Goal: Communication & Community: Connect with others

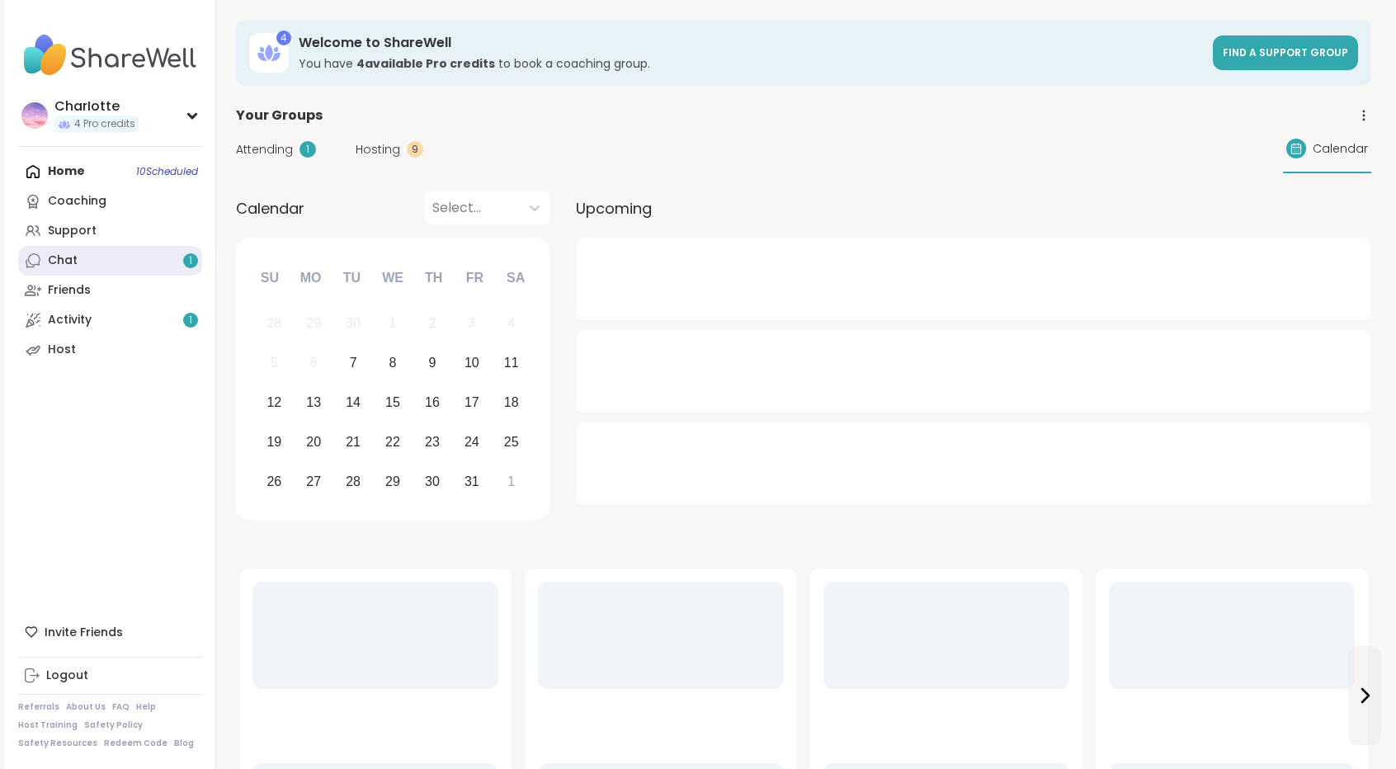
drag, startPoint x: 0, startPoint y: 0, endPoint x: 144, endPoint y: 250, distance: 288.4
click at [144, 250] on link "Chat 1" at bounding box center [110, 261] width 184 height 30
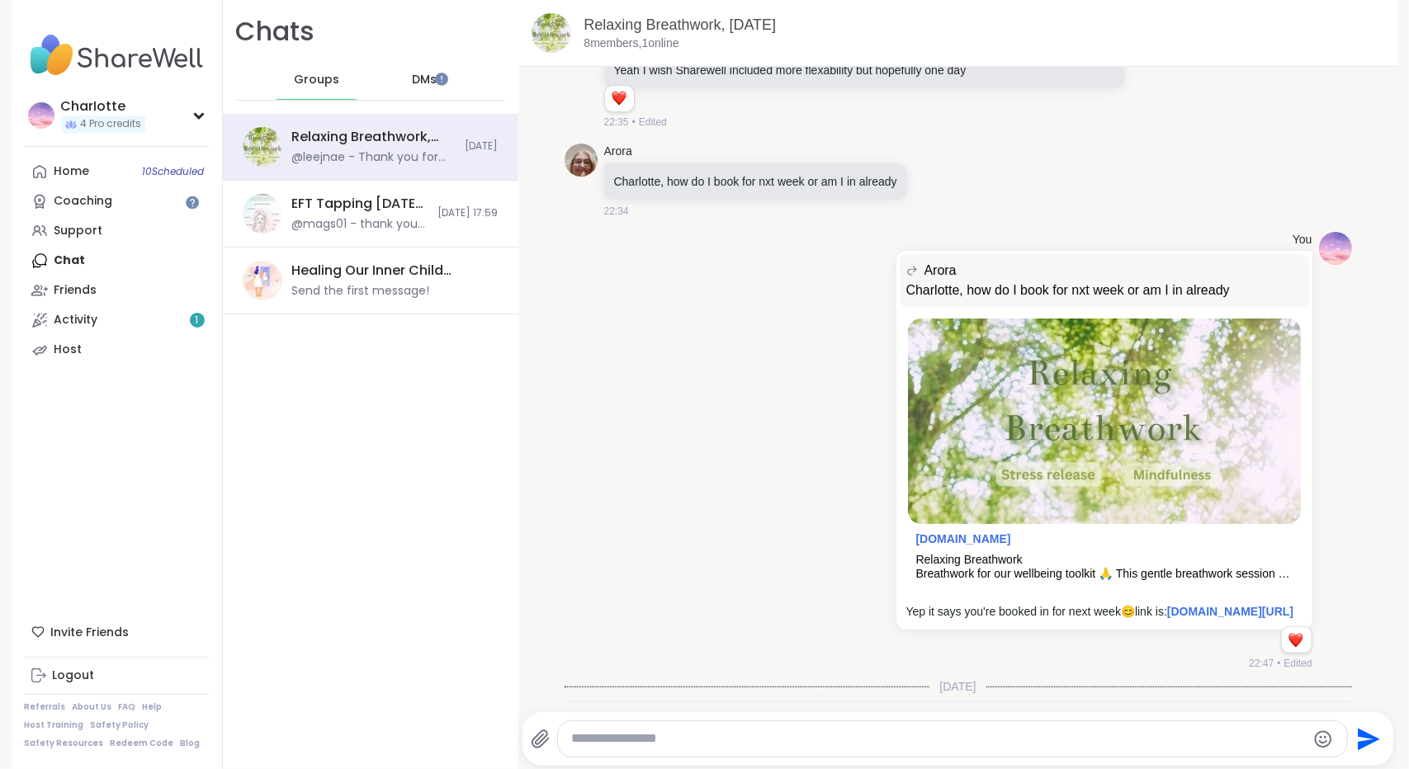
scroll to position [7962, 0]
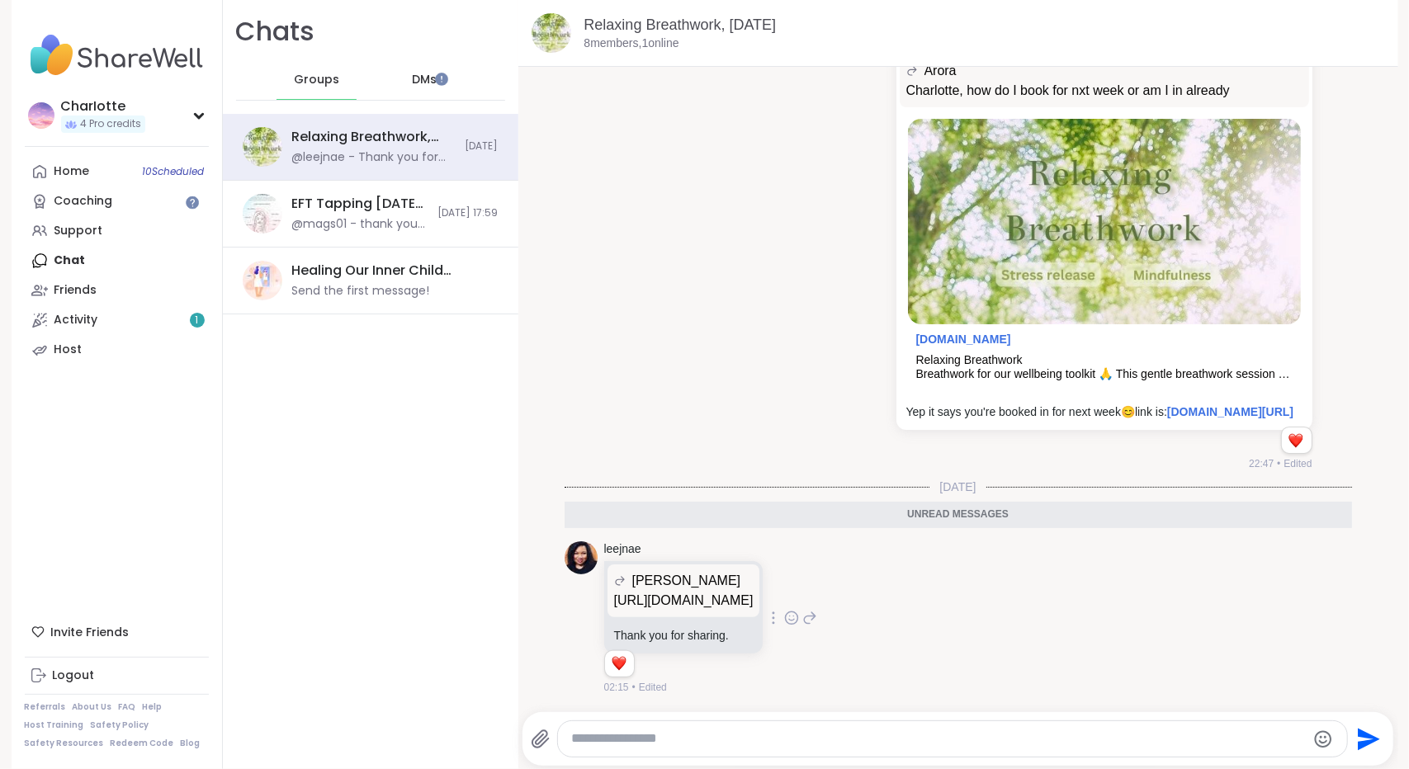
click at [753, 591] on p "https://www.amazon.com/dp/B0CWRVP3P4?ref=ppx_yo2ov_dt_b_fed_asin_title&th=1" at bounding box center [683, 601] width 139 height 20
click at [632, 541] on link "leejnae" at bounding box center [622, 549] width 37 height 17
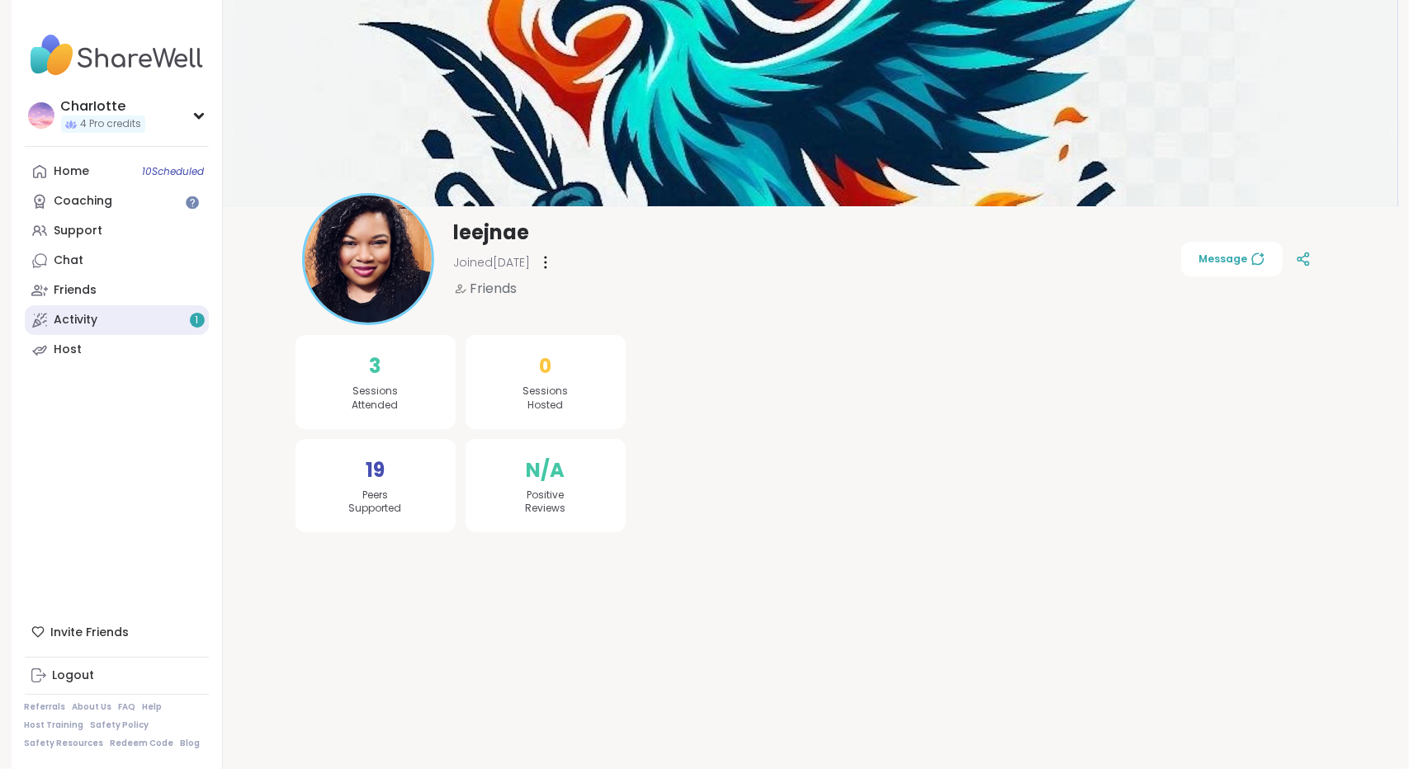
click at [133, 324] on link "Activity 1" at bounding box center [117, 320] width 184 height 30
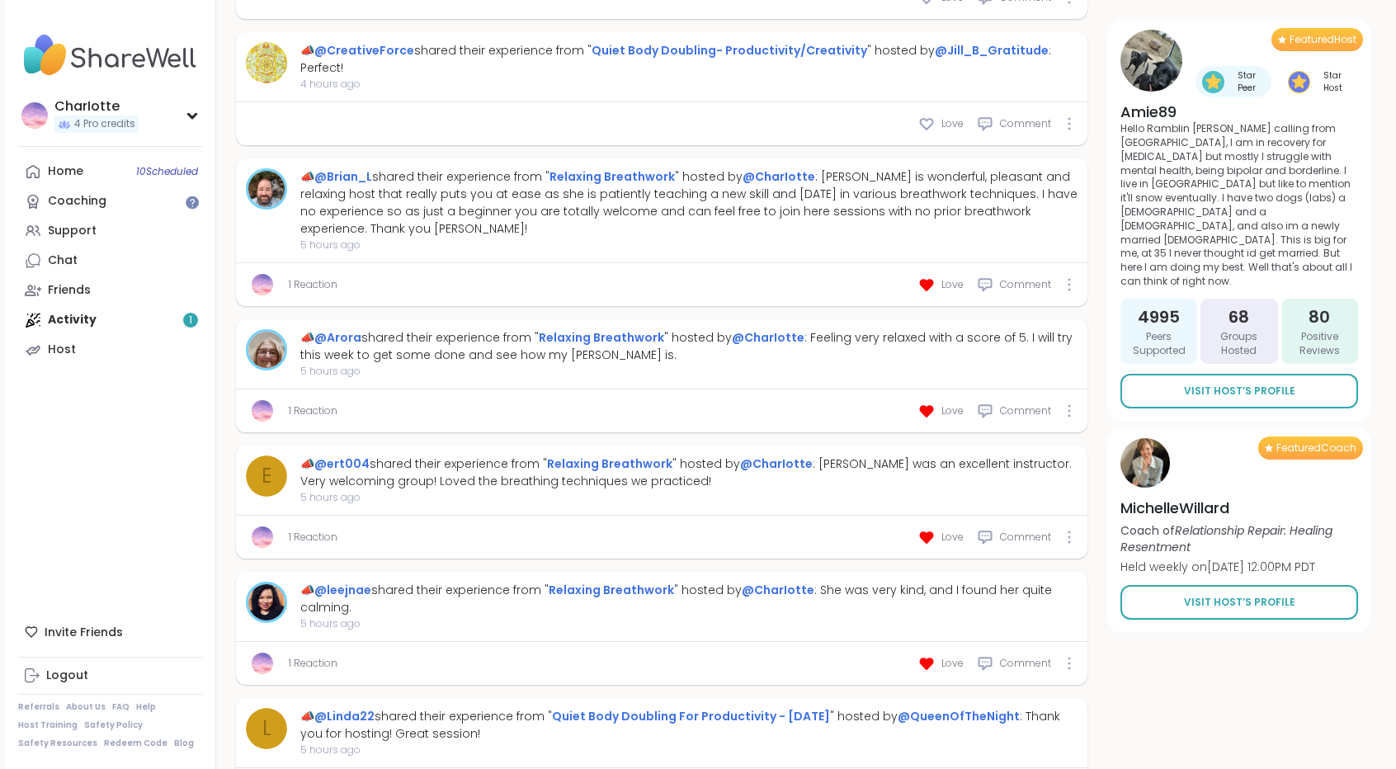
scroll to position [4515, 0]
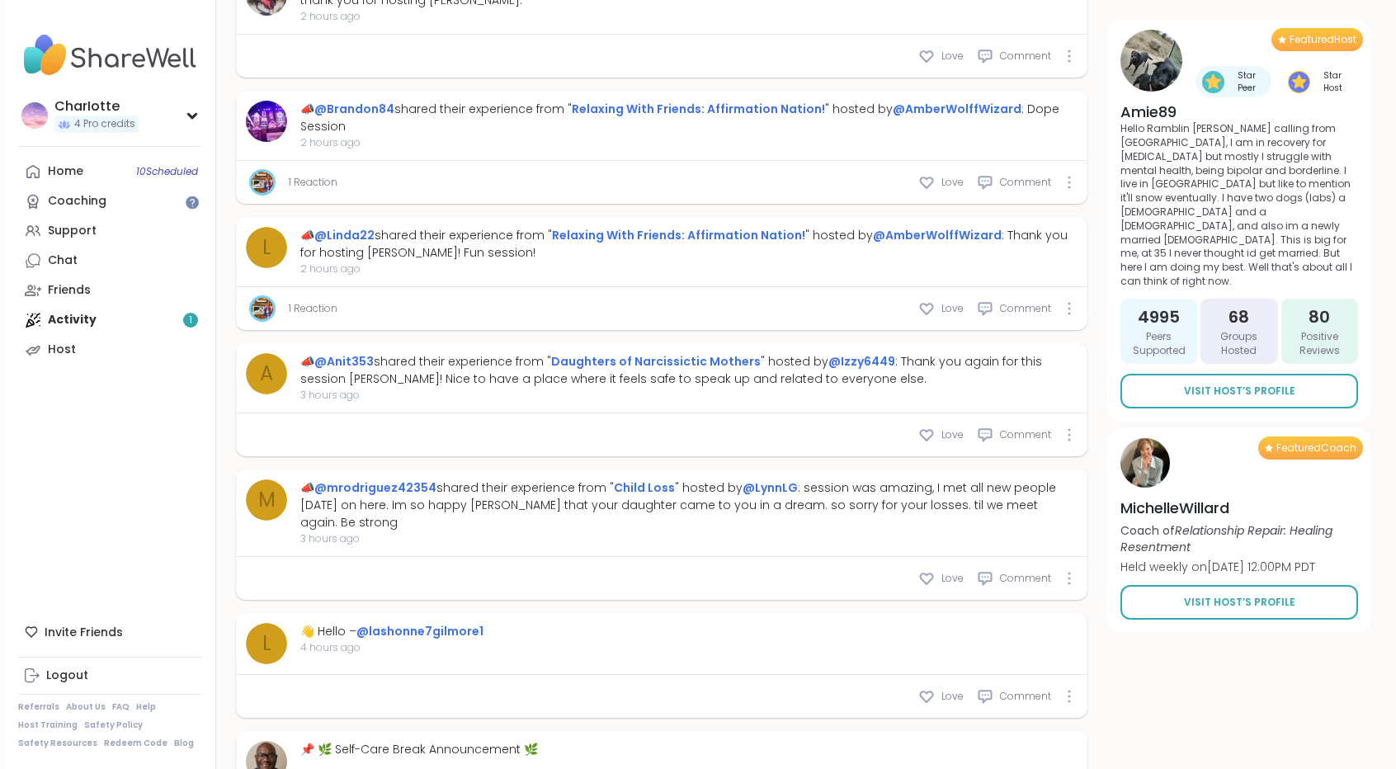
scroll to position [3526, 0]
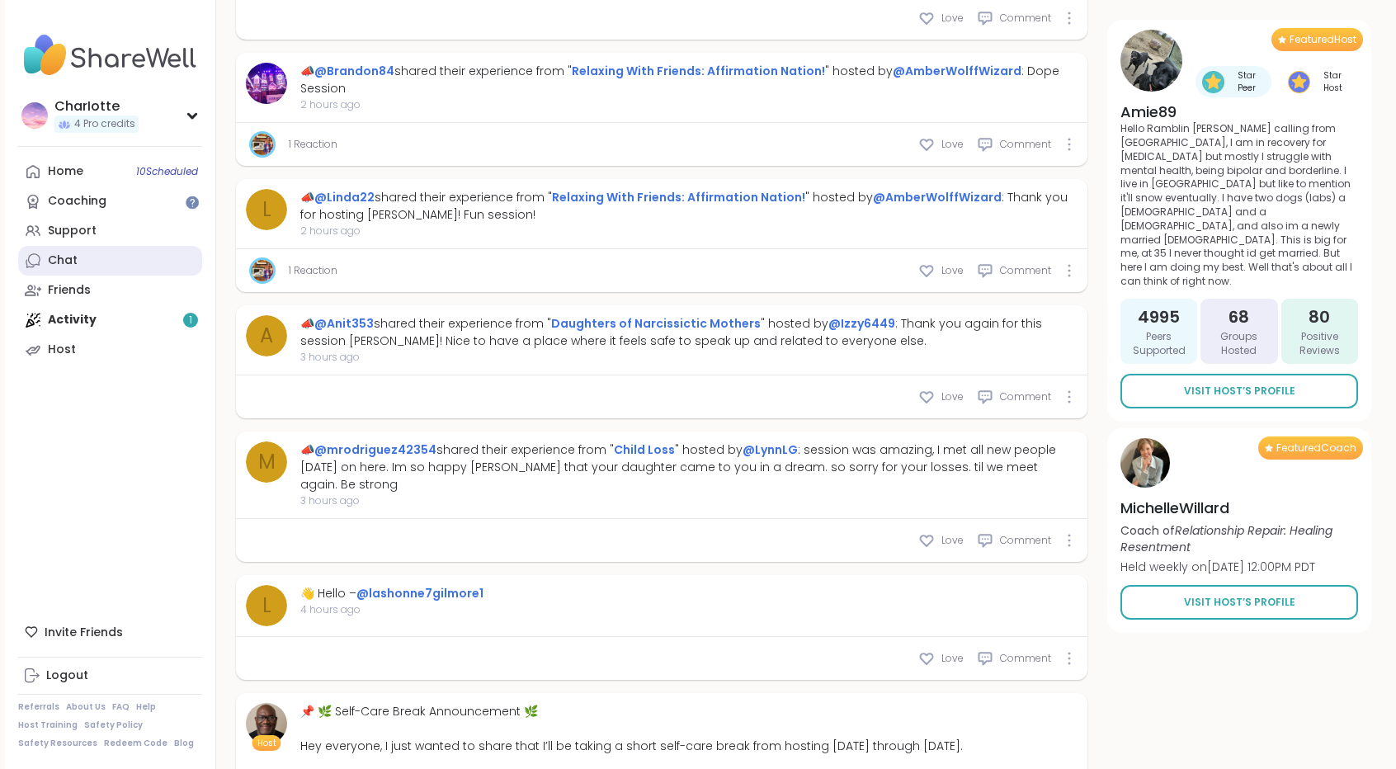
click at [147, 267] on link "Chat" at bounding box center [110, 261] width 184 height 30
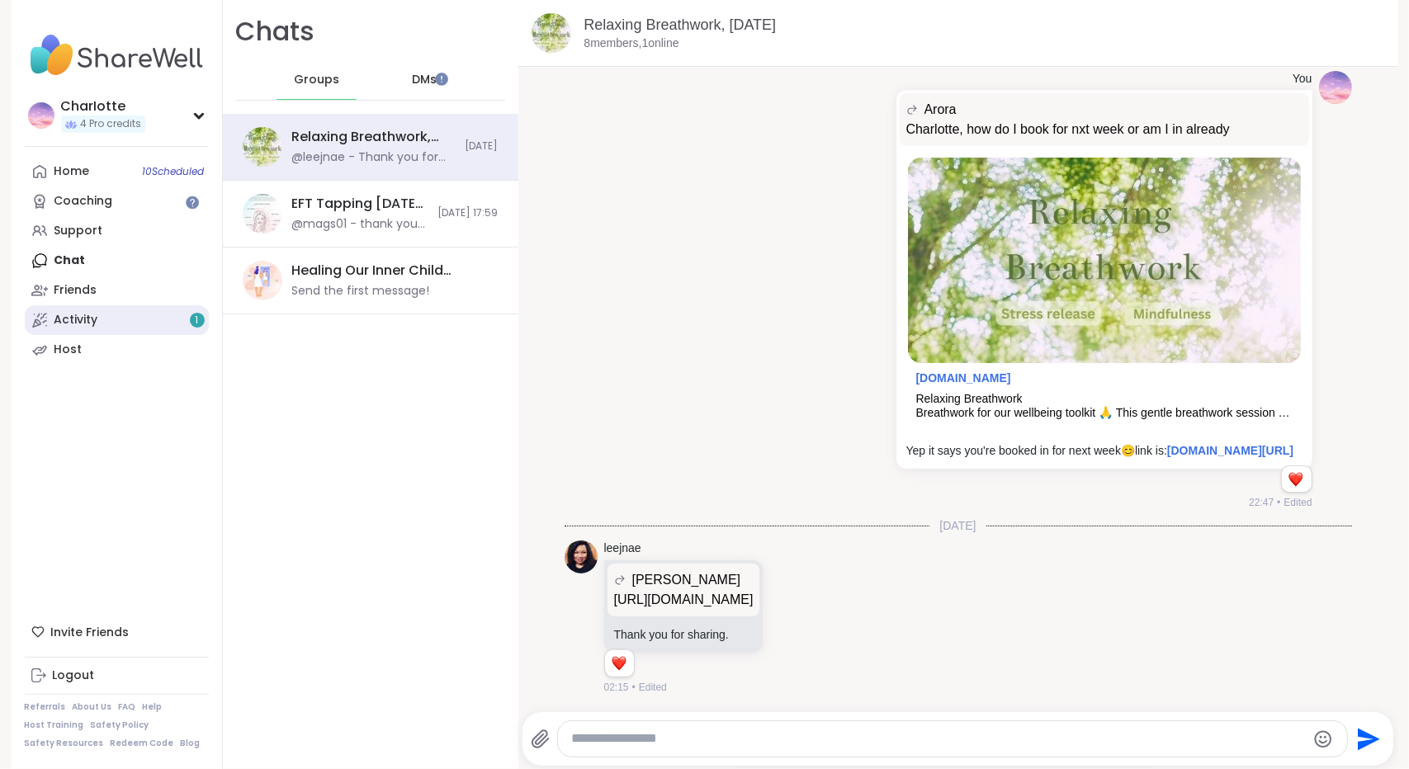
click at [86, 327] on div "Activity 1" at bounding box center [76, 320] width 44 height 17
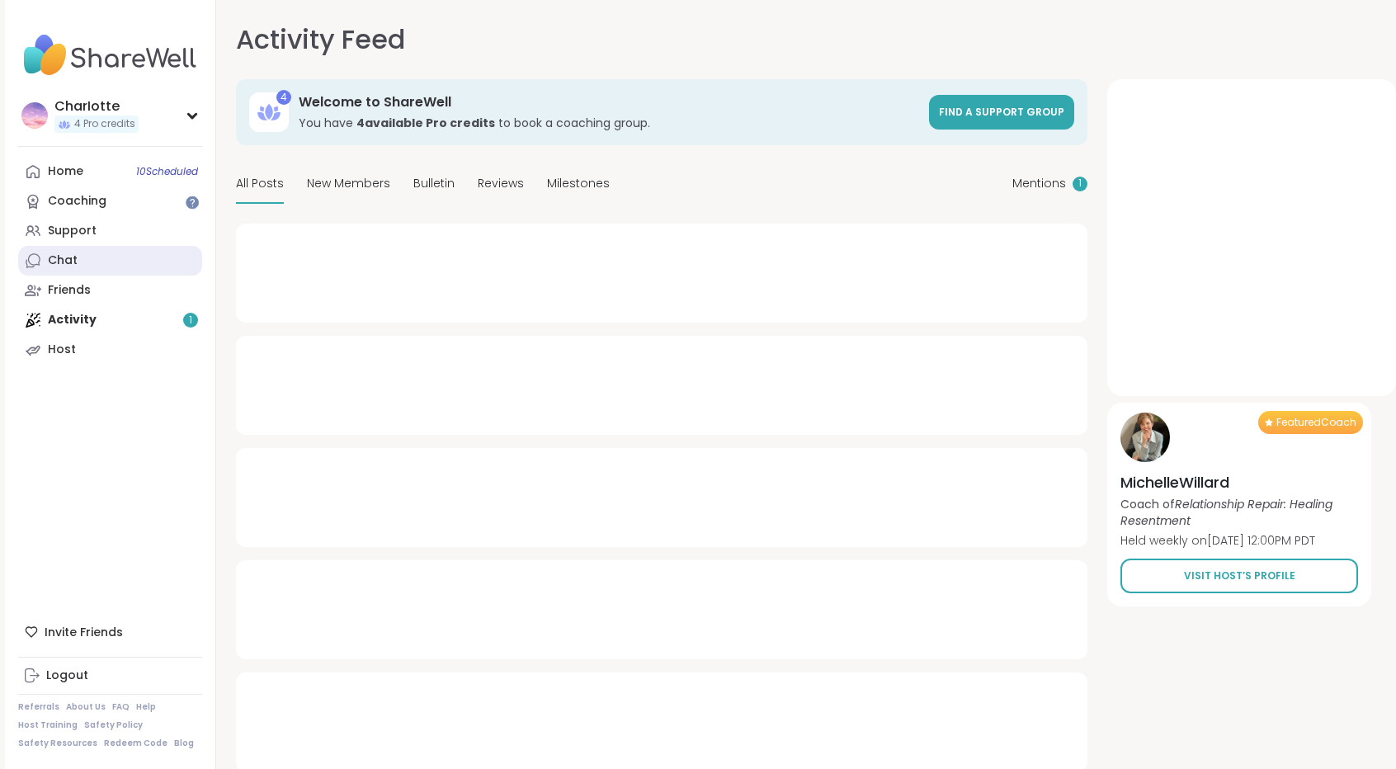
type textarea "*"
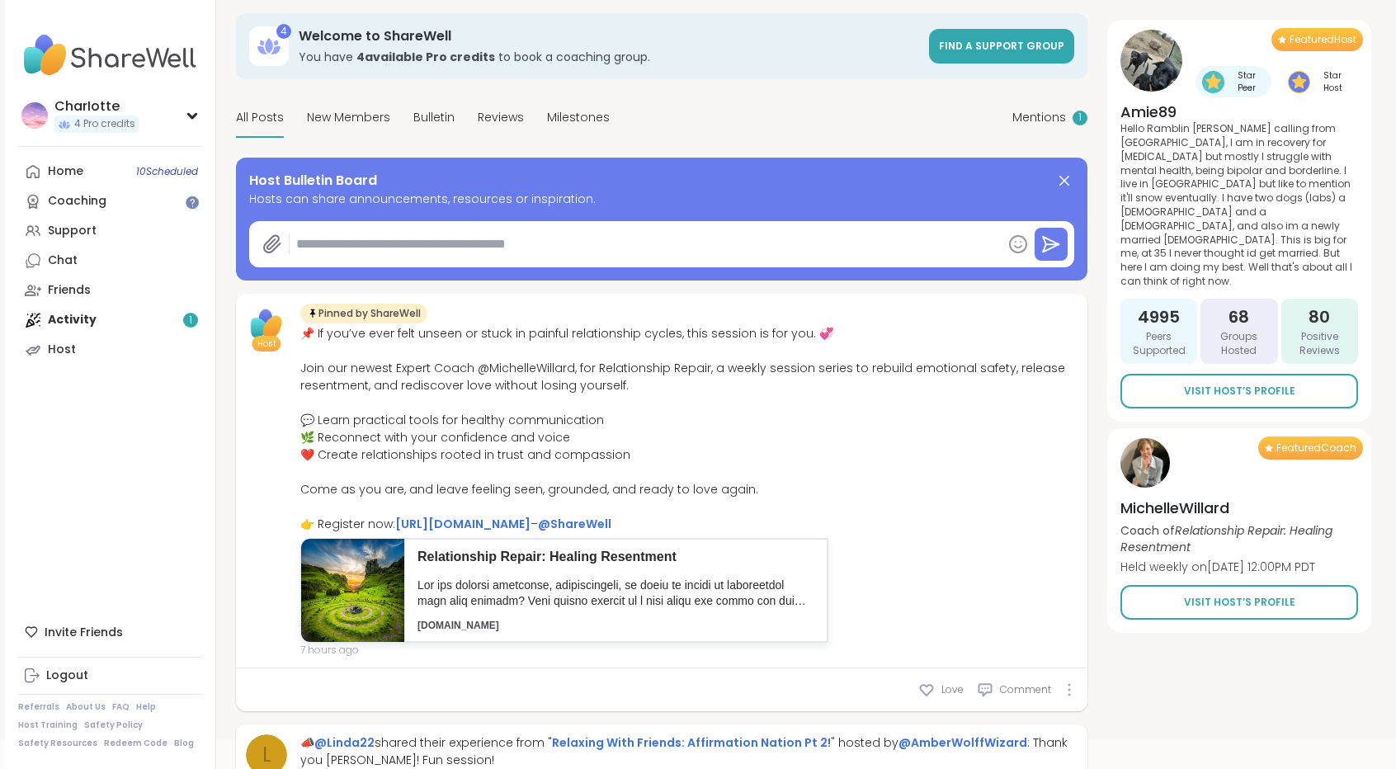
scroll to position [99, 0]
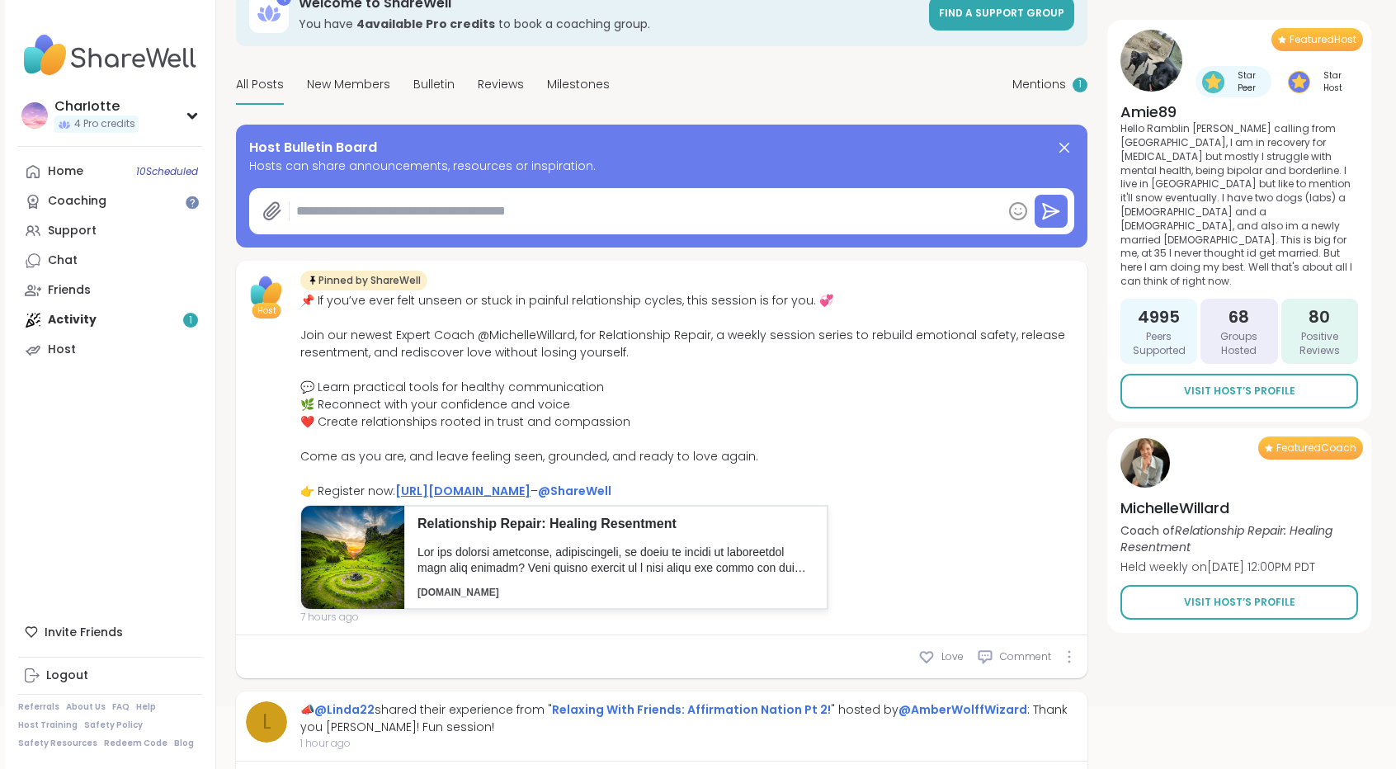
click at [531, 491] on link "https://sharewellnow.com/series/db06774e-dffb-4ca4-b515-e7d83b083c5c" at bounding box center [462, 491] width 135 height 17
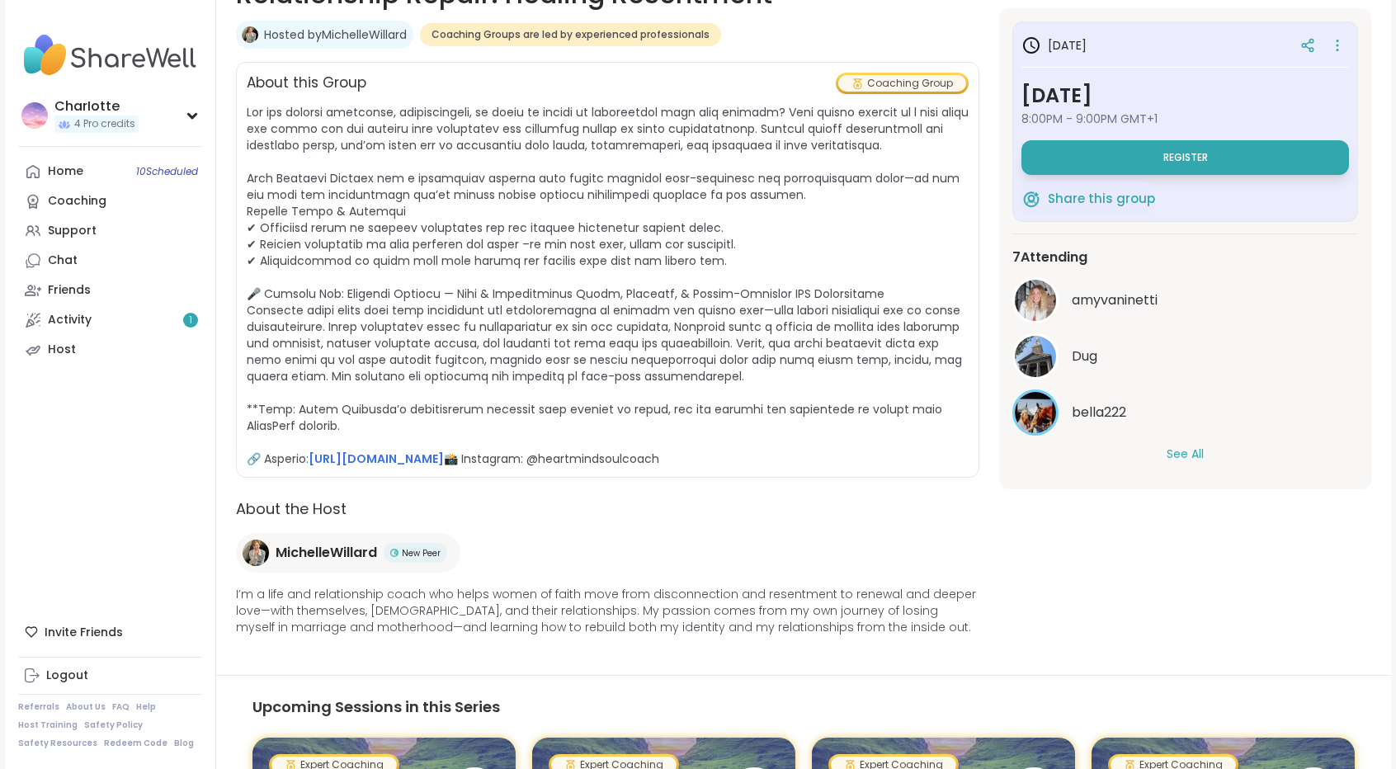
click at [1192, 451] on button "See All" at bounding box center [1185, 454] width 37 height 17
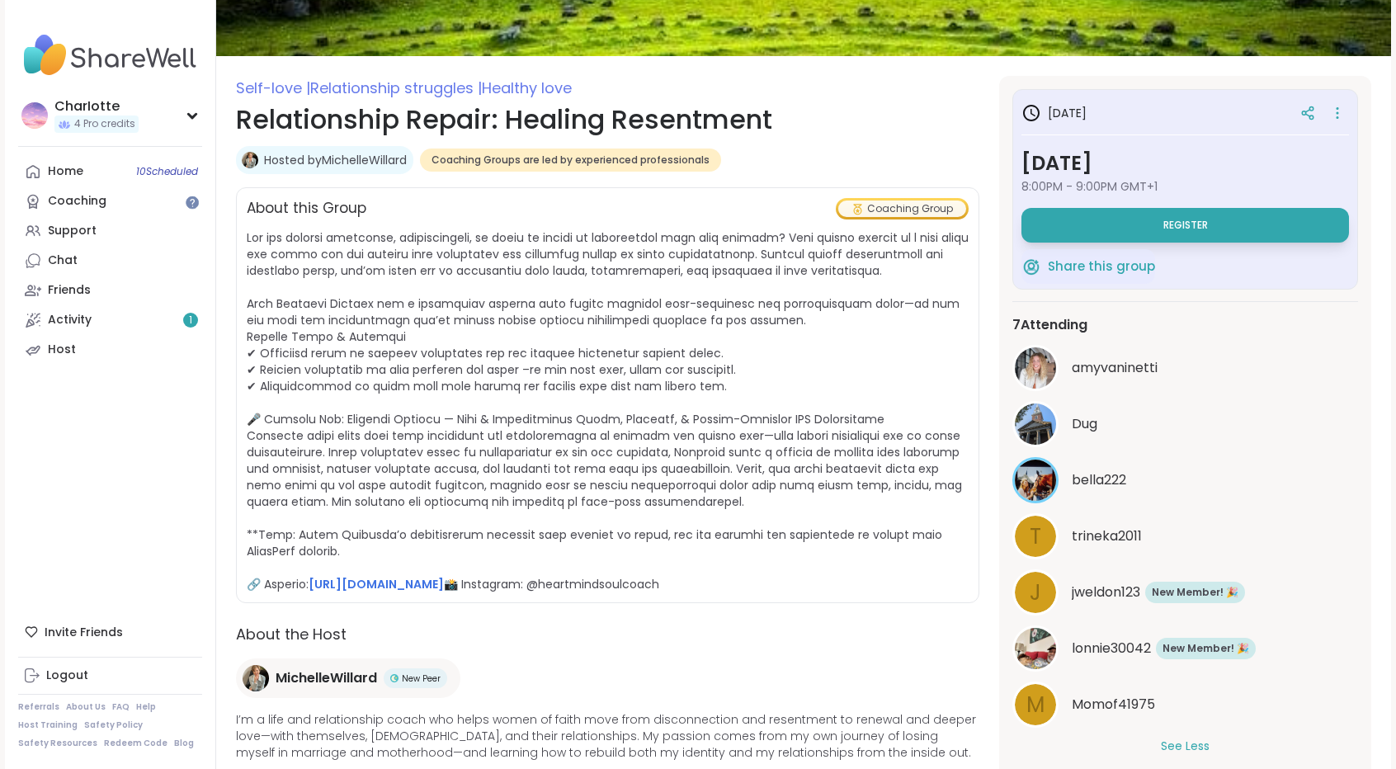
scroll to position [168, 0]
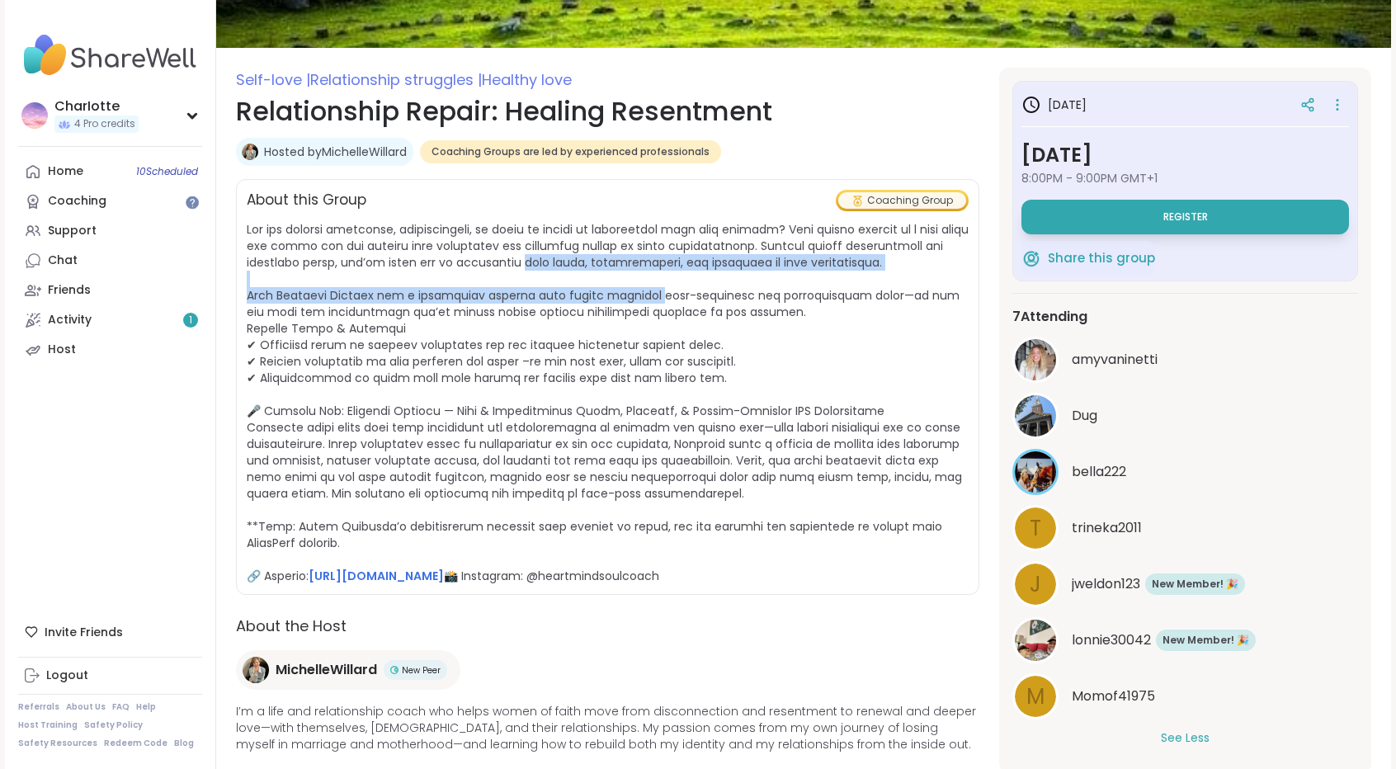
drag, startPoint x: 632, startPoint y: 303, endPoint x: 508, endPoint y: 258, distance: 131.6
click at [508, 258] on span "https://www.heartmindsoulcoach.com/ 📸 Instagram: @heartmindsoulcoach" at bounding box center [608, 402] width 722 height 363
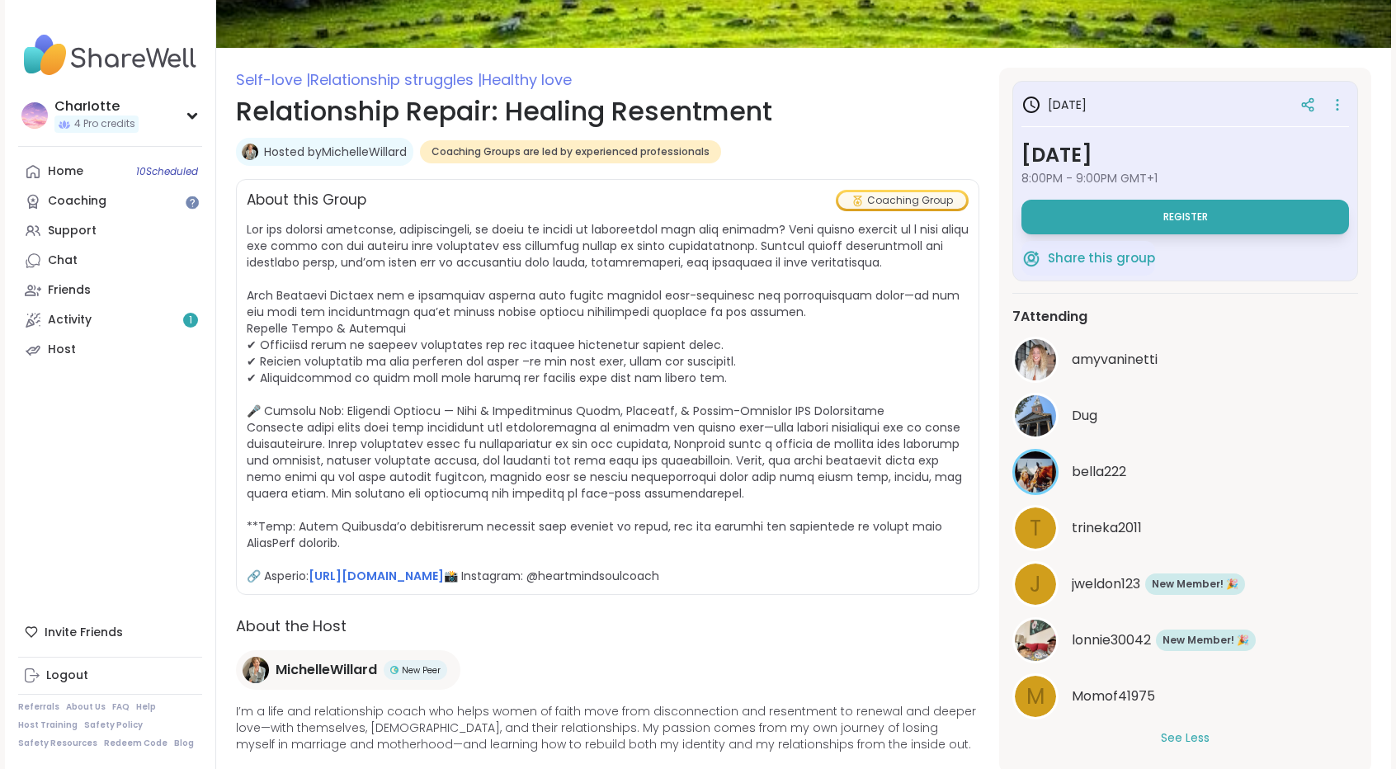
click at [369, 154] on link "Hosted by MichelleWillard" at bounding box center [335, 152] width 143 height 17
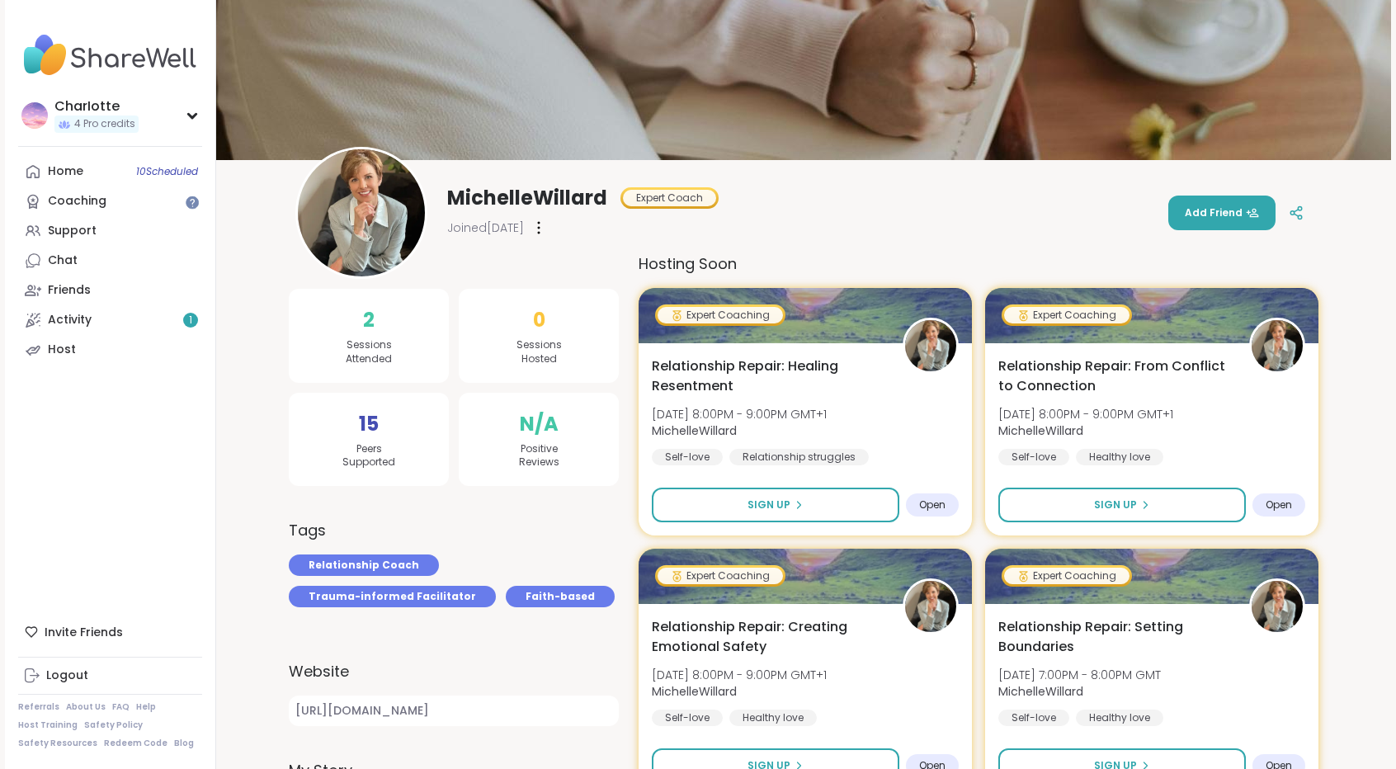
scroll to position [40, 0]
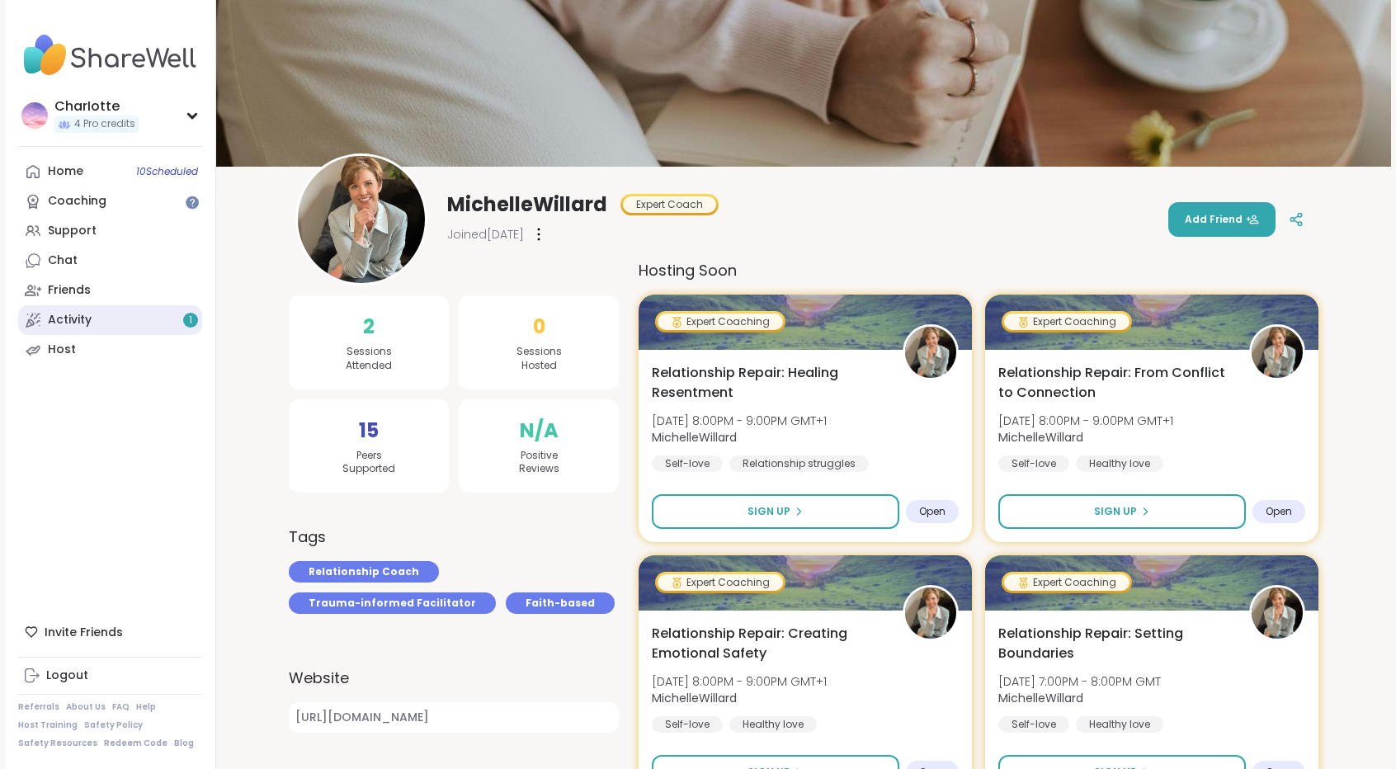
click at [104, 322] on link "Activity 1" at bounding box center [110, 320] width 184 height 30
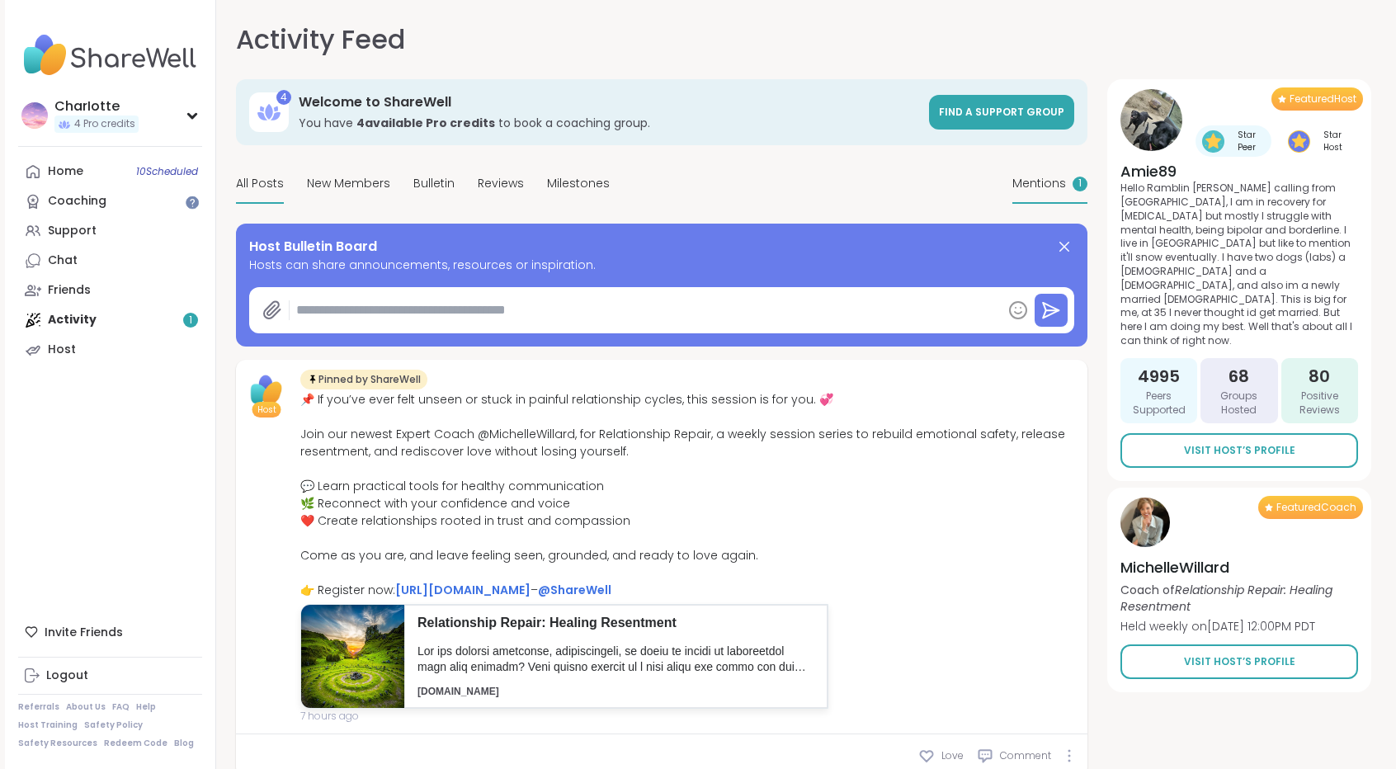
click at [1051, 191] on span "Mentions" at bounding box center [1040, 183] width 54 height 17
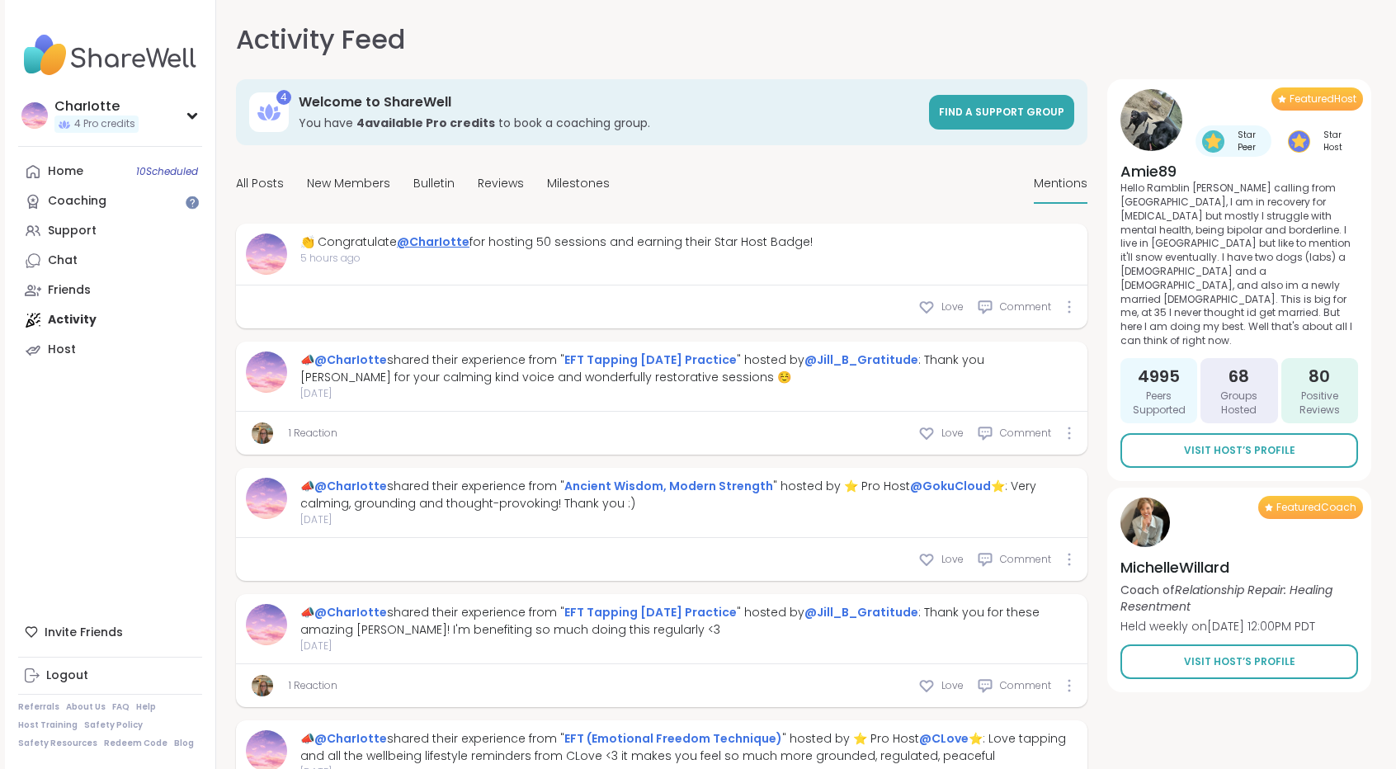
click at [423, 247] on link "@CharIotte" at bounding box center [433, 242] width 73 height 17
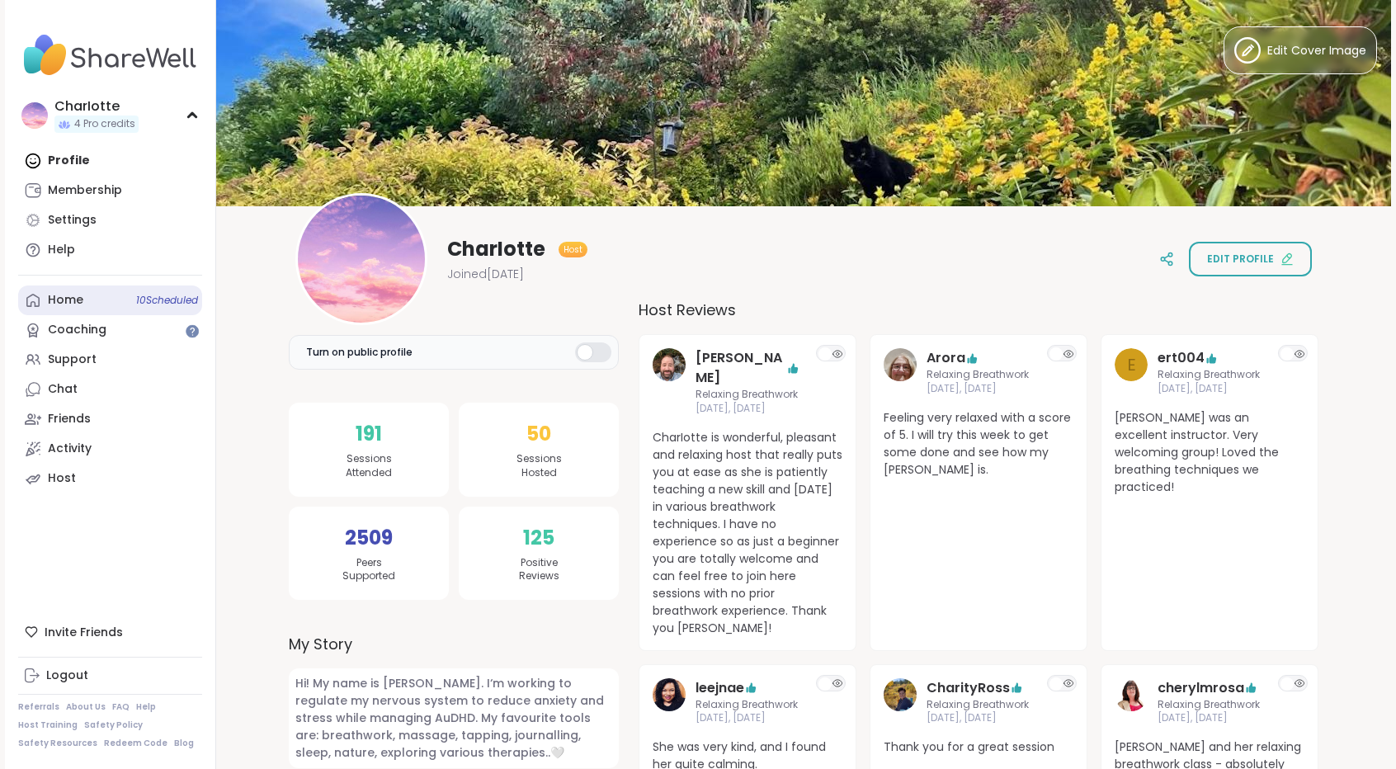
click at [92, 303] on link "Home 10 Scheduled" at bounding box center [110, 301] width 184 height 30
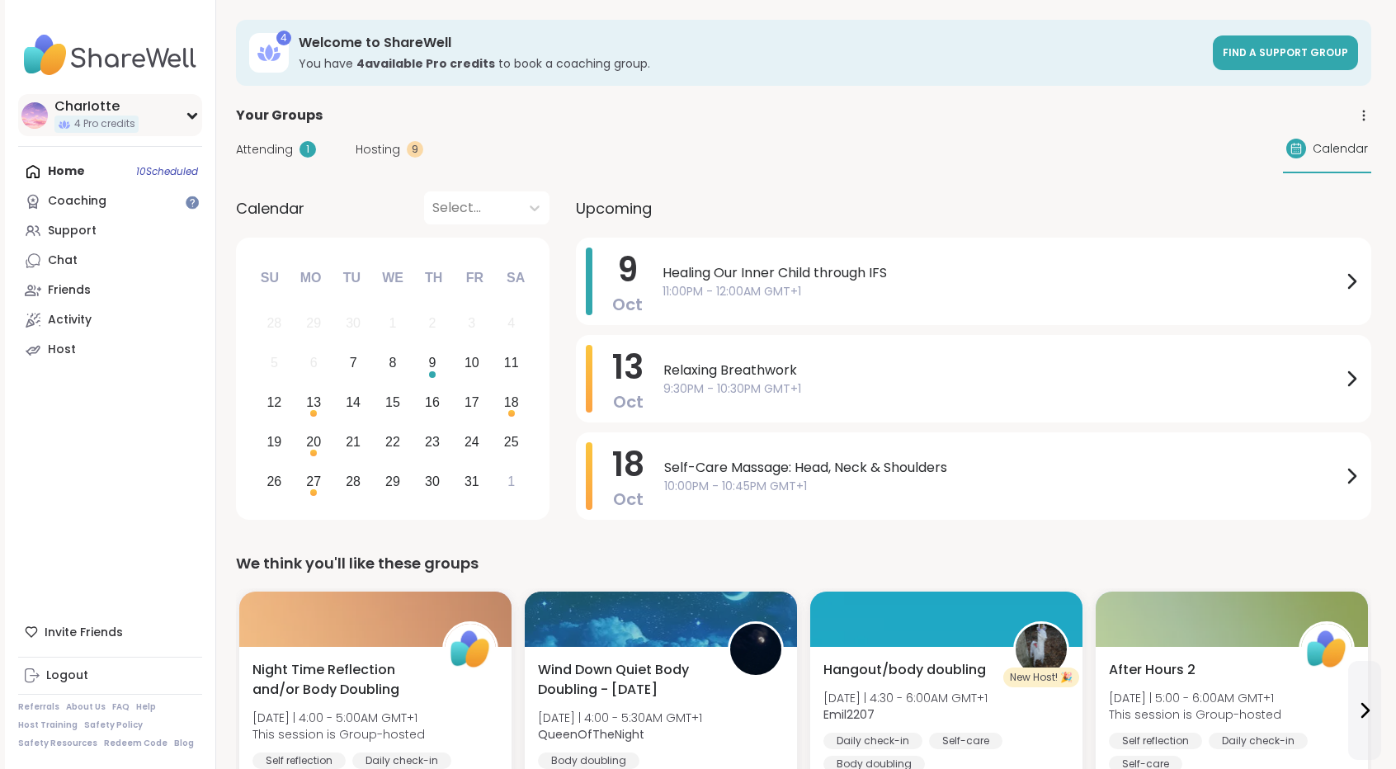
click at [122, 128] on span "4 Pro credits" at bounding box center [104, 124] width 61 height 14
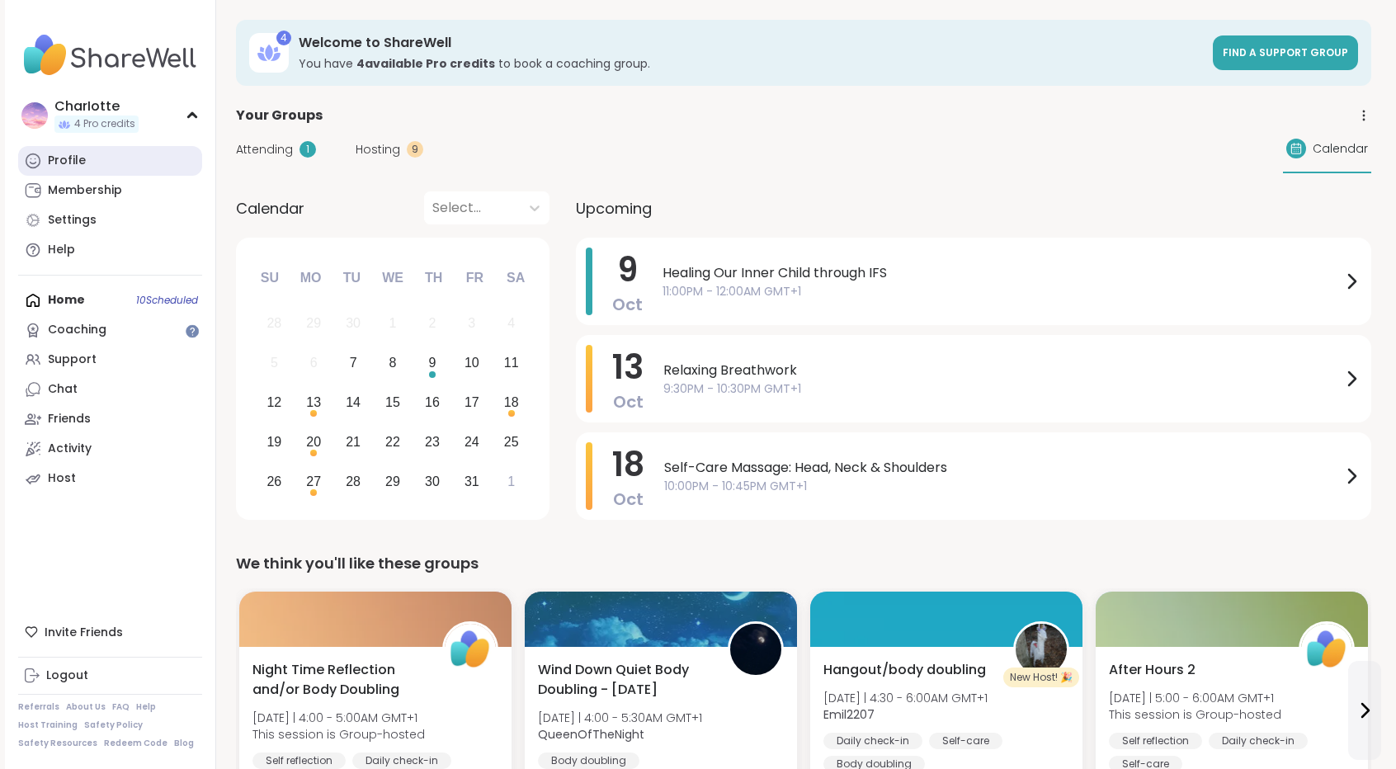
click at [106, 161] on link "Profile" at bounding box center [110, 161] width 184 height 30
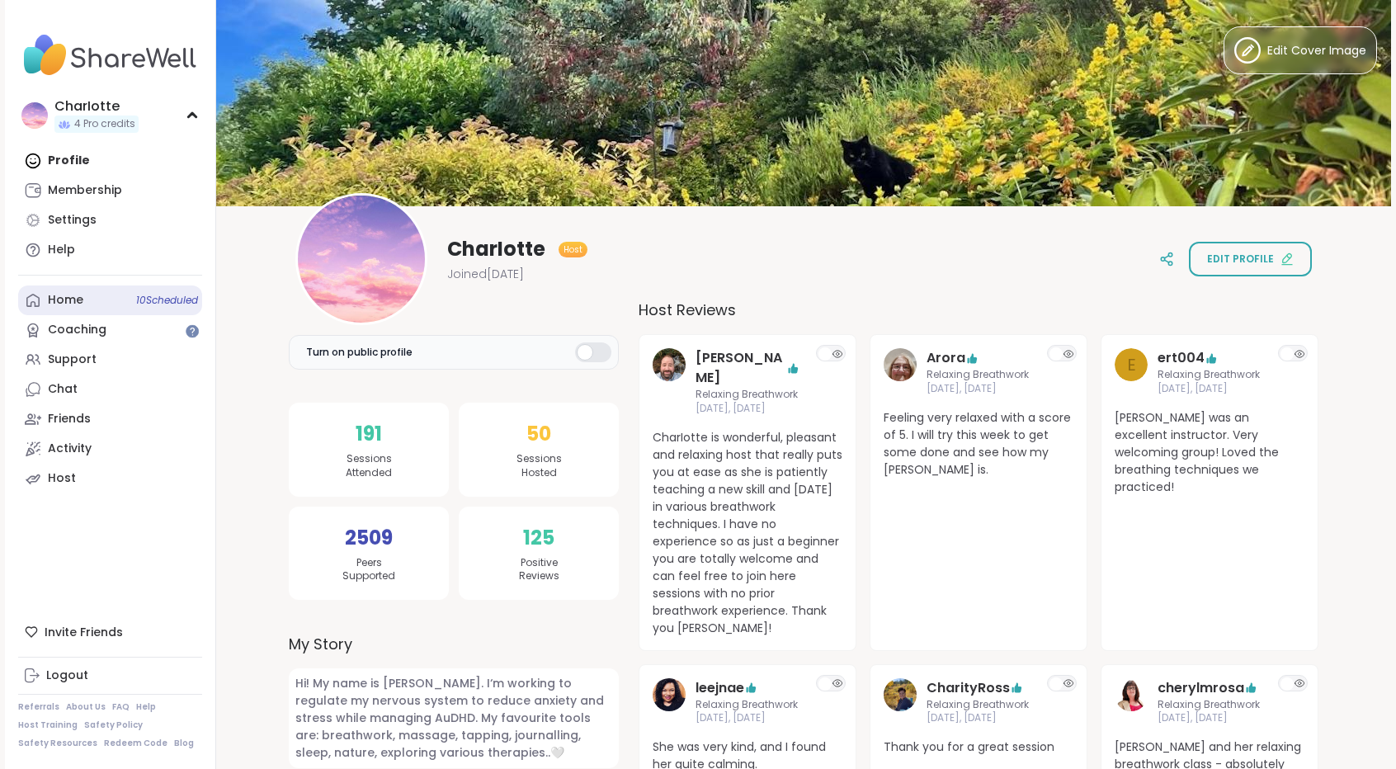
click at [106, 300] on link "Home 10 Scheduled" at bounding box center [110, 301] width 184 height 30
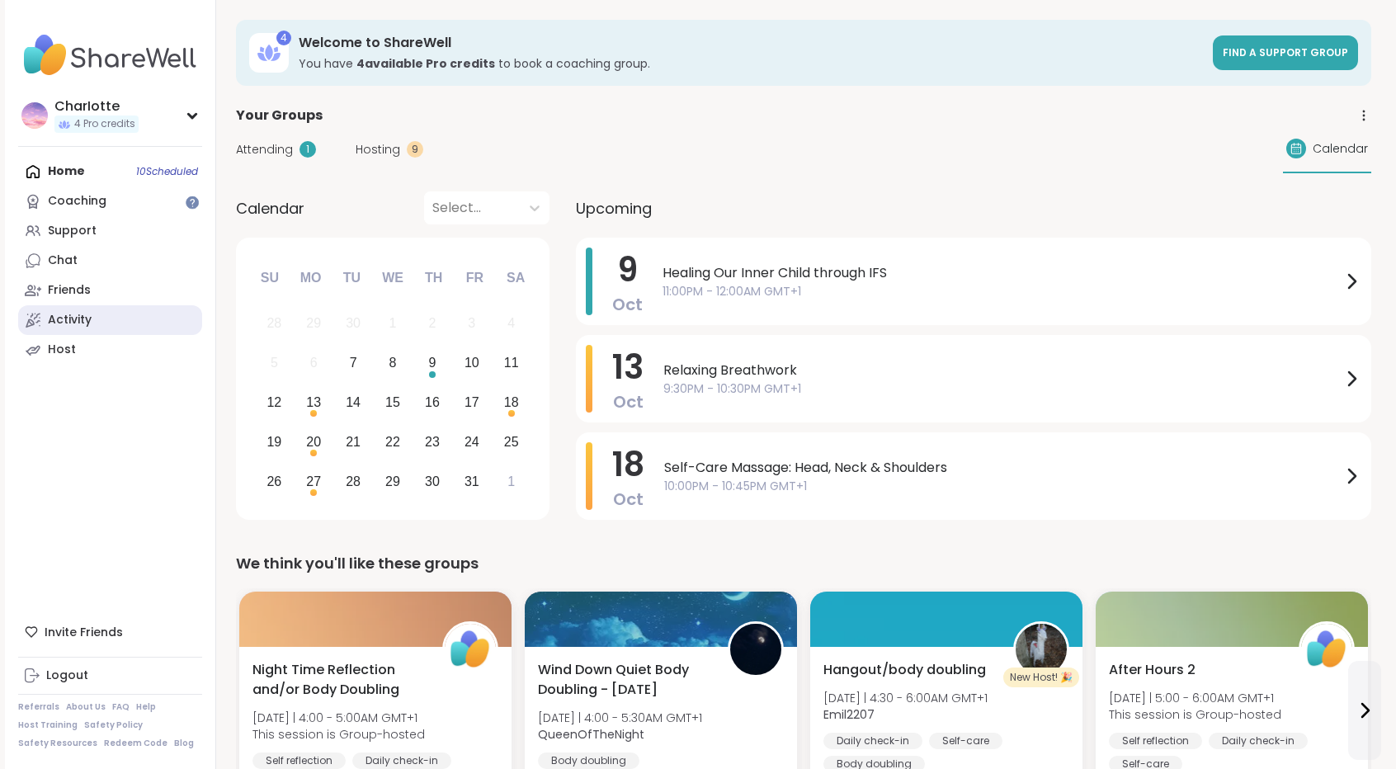
click at [104, 333] on link "Activity" at bounding box center [110, 320] width 184 height 30
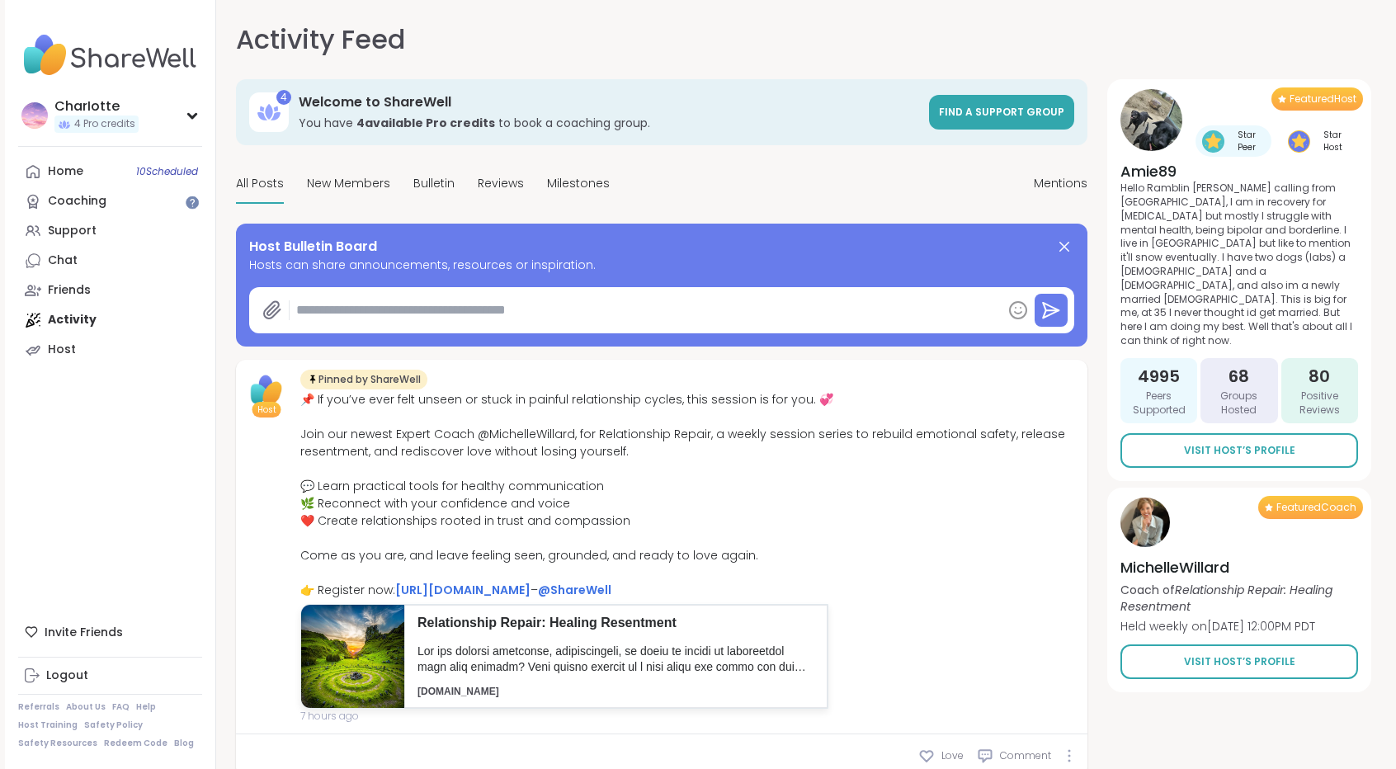
click at [328, 300] on textarea at bounding box center [646, 310] width 712 height 33
type textarea "*"
type textarea "**"
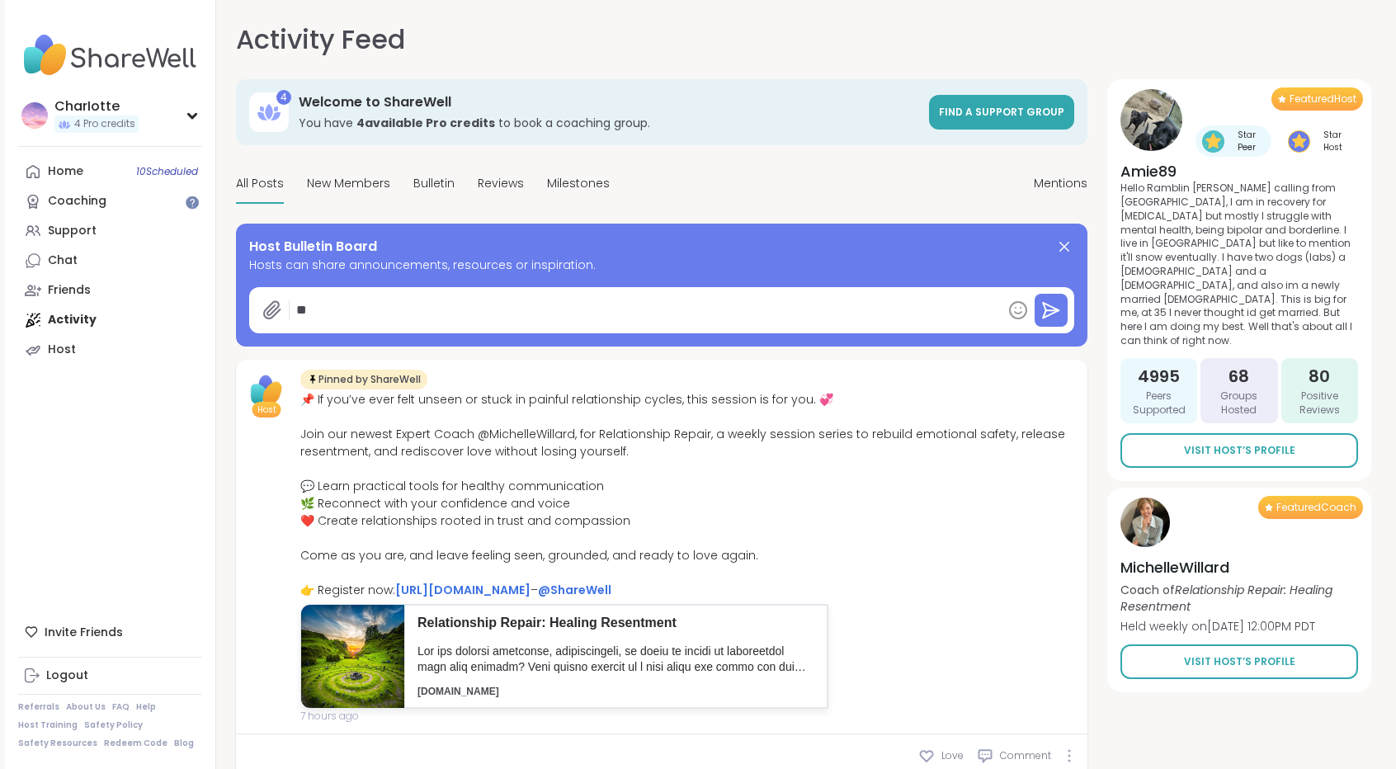
type textarea "*"
type textarea "***"
type textarea "*"
type textarea "****"
type textarea "*"
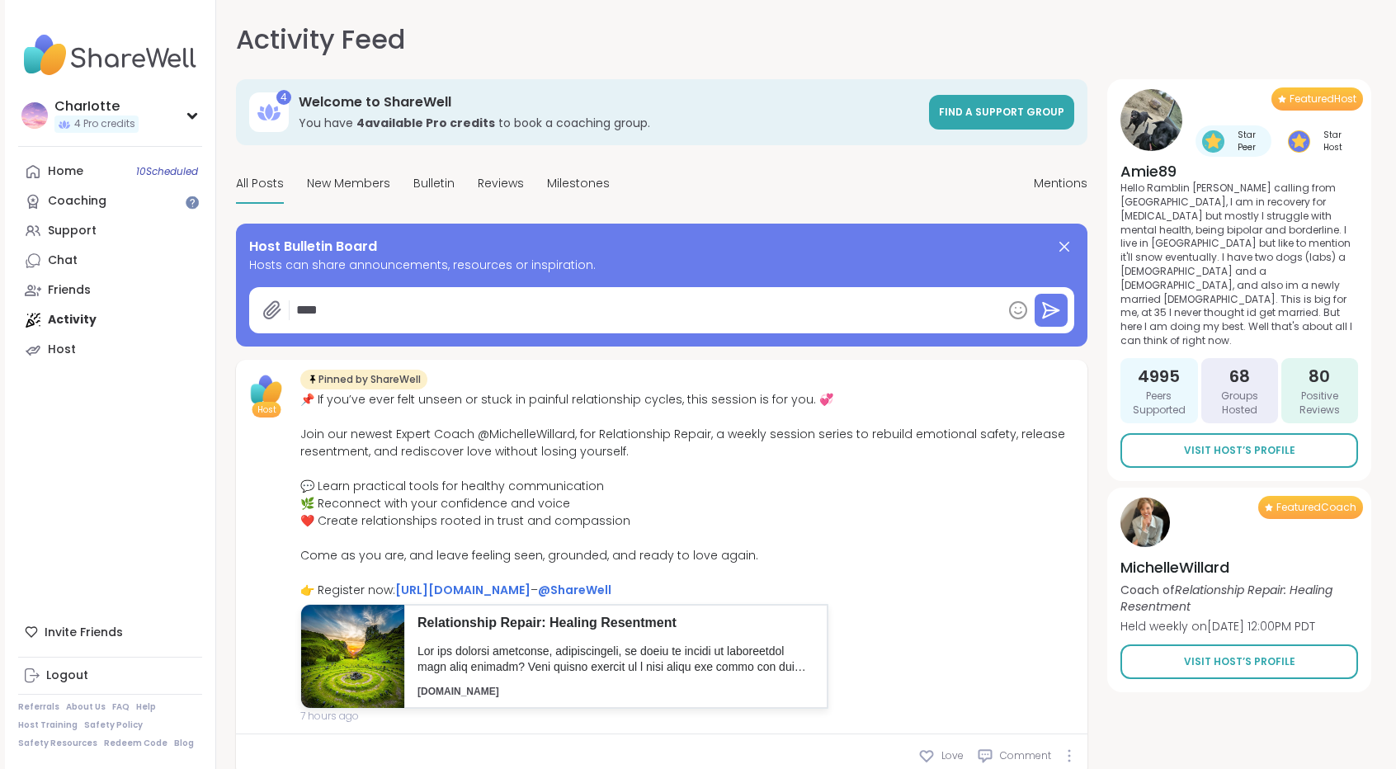
type textarea "*****"
type textarea "*"
type textarea "******"
type textarea "*"
type textarea "******"
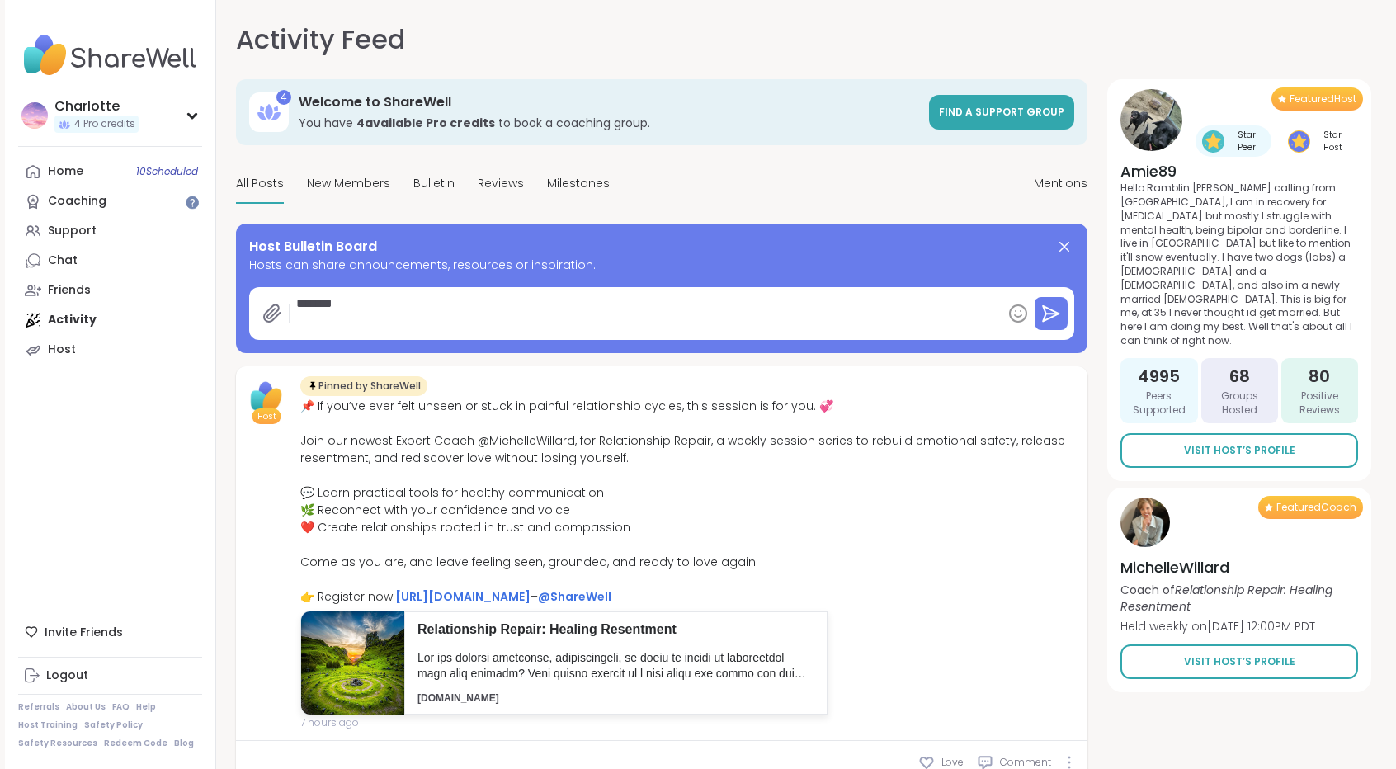
type textarea "*"
type textarea "******"
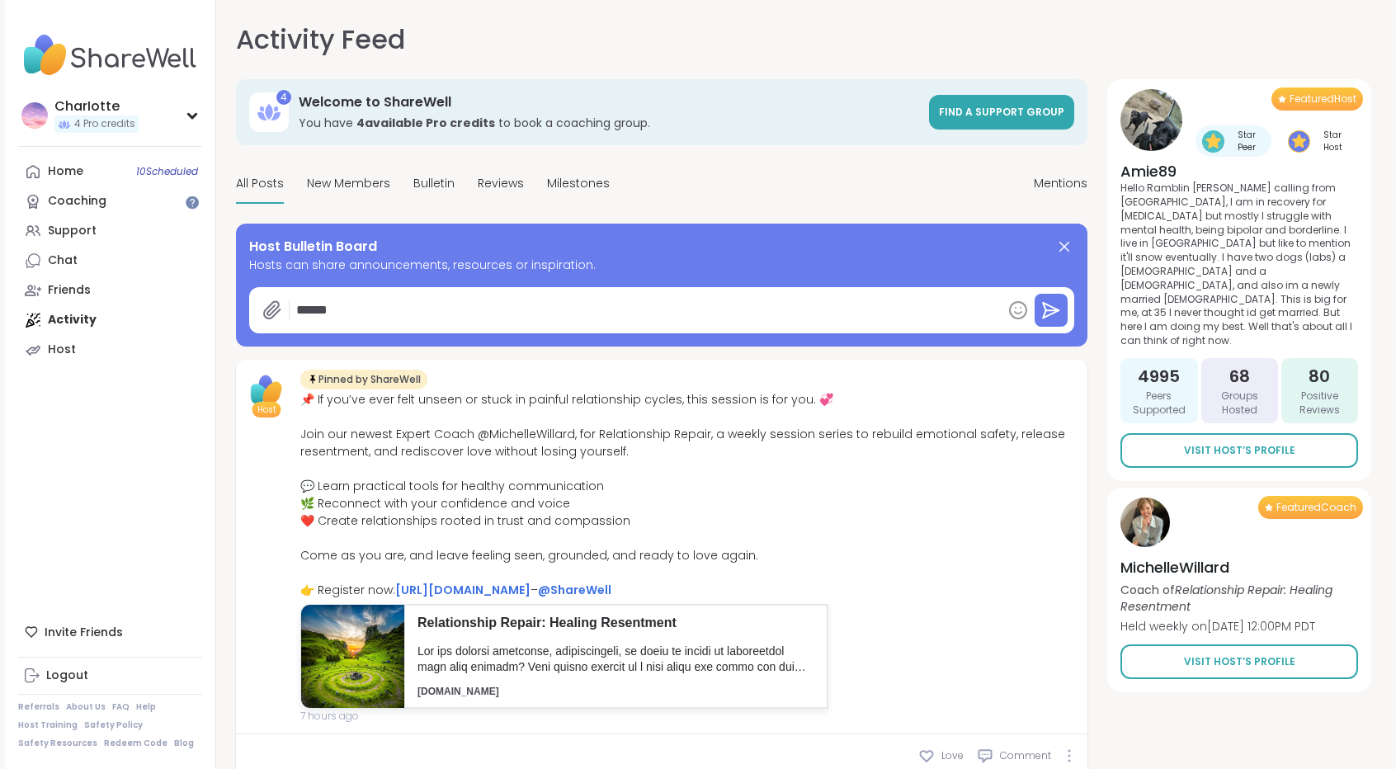
type textarea "*"
type textarea "*****"
type textarea "*"
type textarea "****"
type textarea "*"
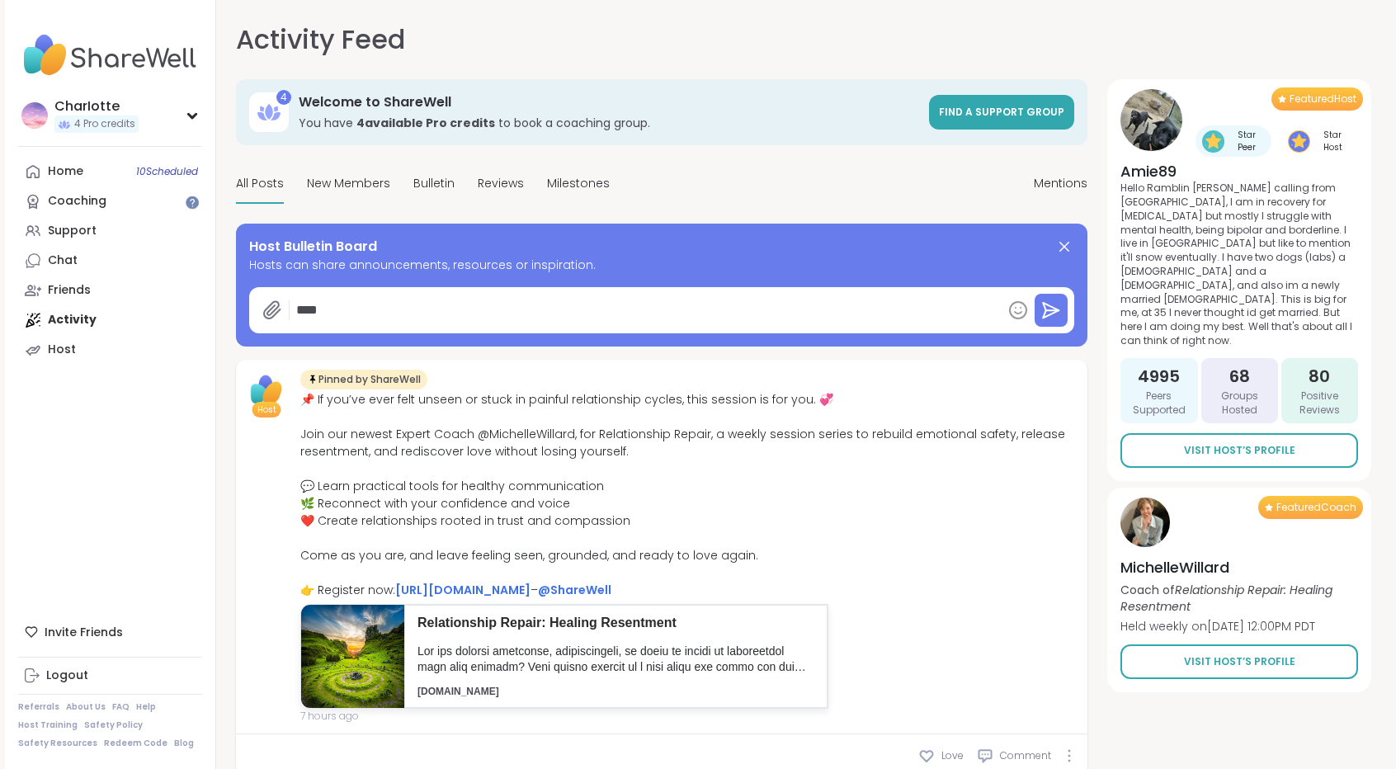
type textarea "***"
type textarea "*"
type textarea "**"
type textarea "*"
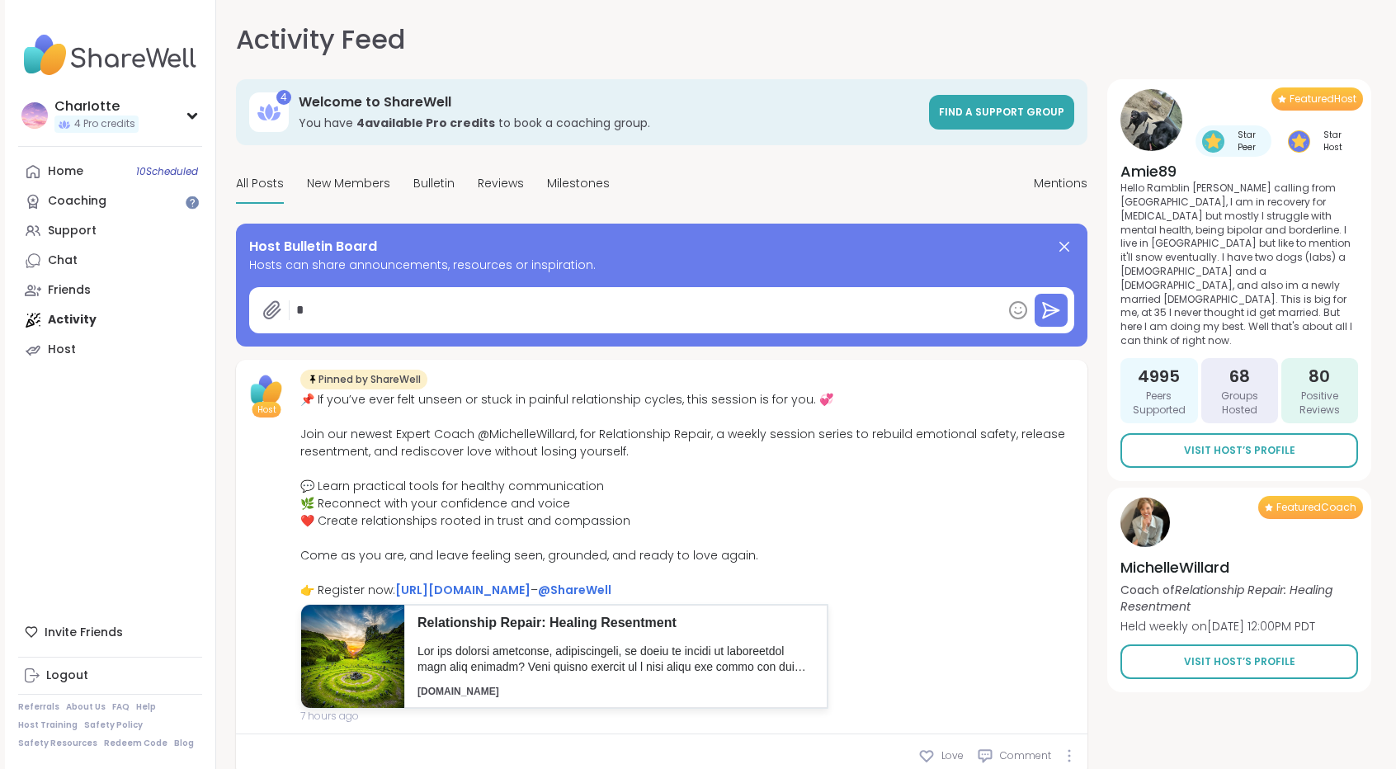
type textarea "*"
click at [59, 234] on div "Support" at bounding box center [72, 231] width 49 height 17
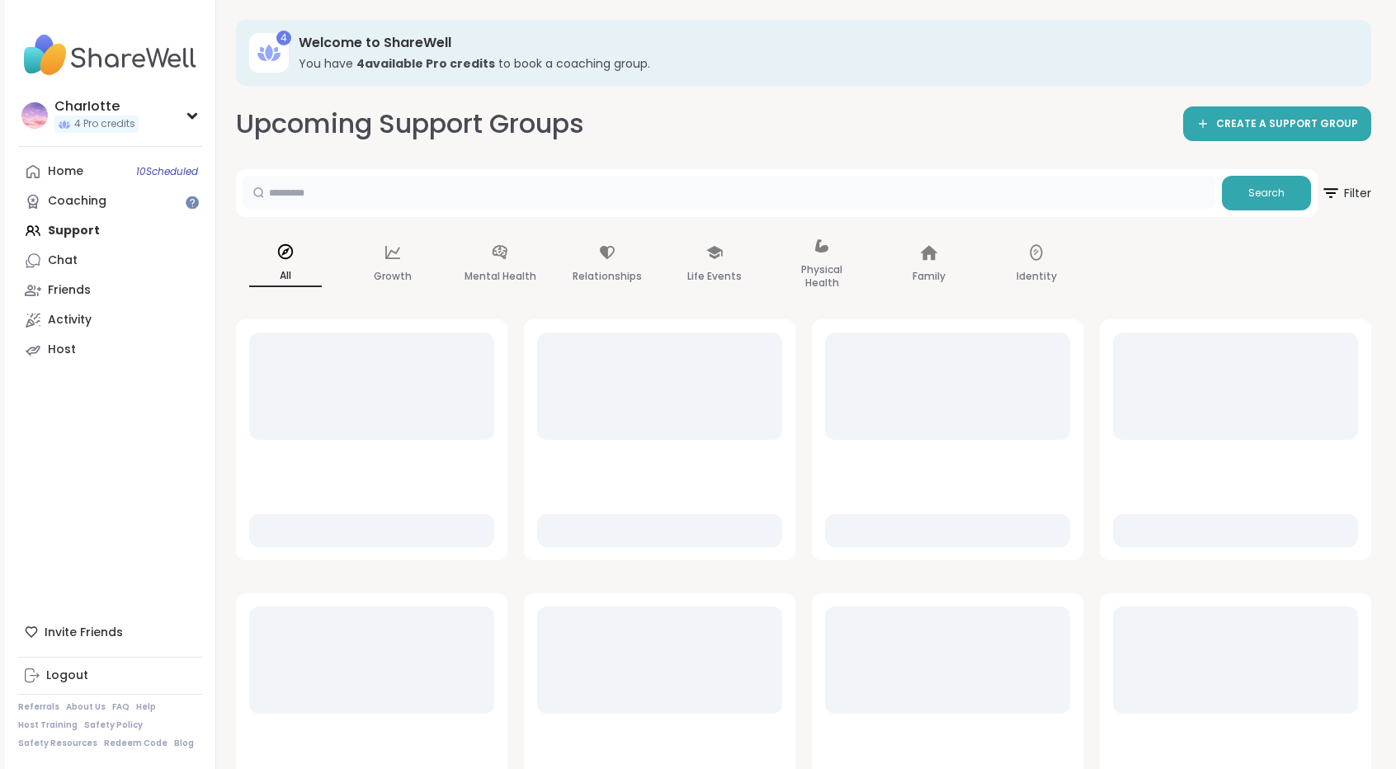
click at [417, 191] on input "text" at bounding box center [729, 192] width 973 height 33
type input "******"
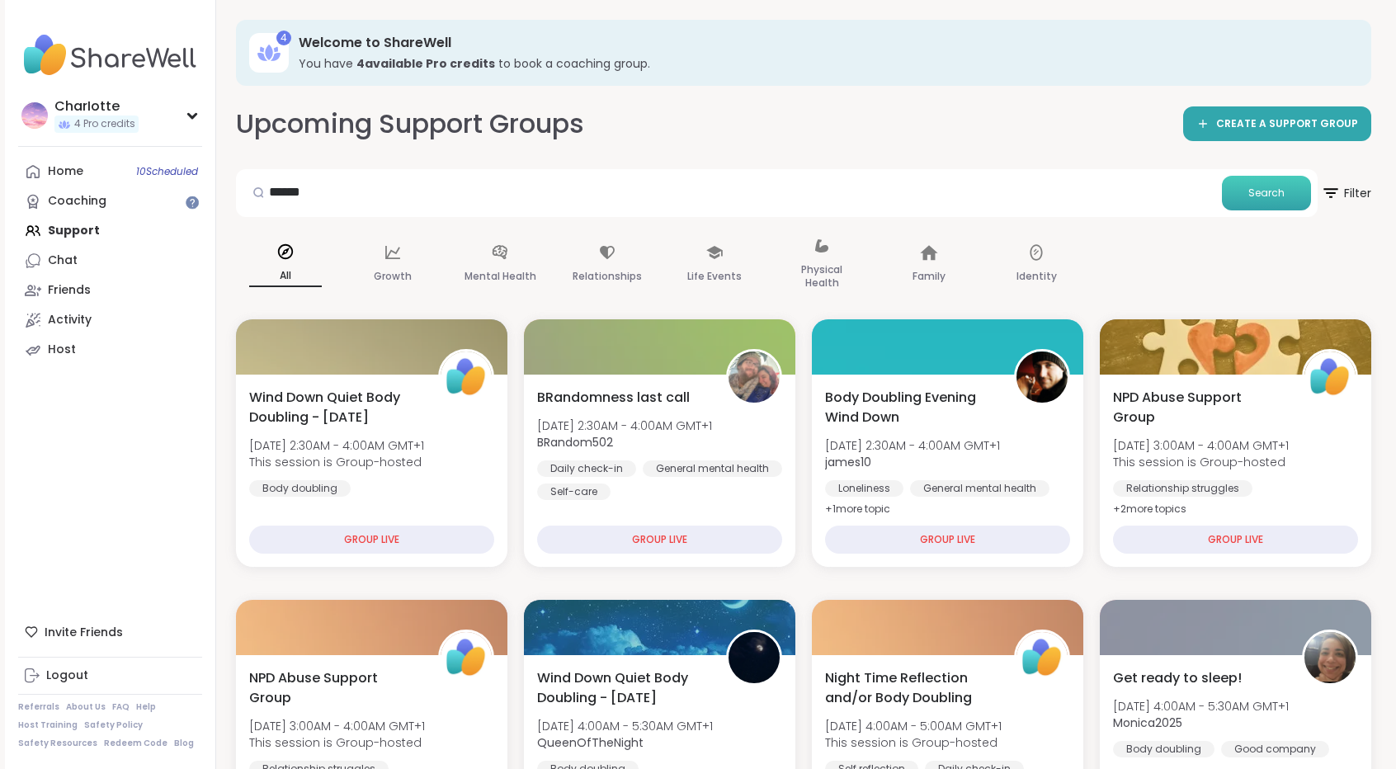
click at [1267, 192] on span "Search" at bounding box center [1267, 193] width 36 height 15
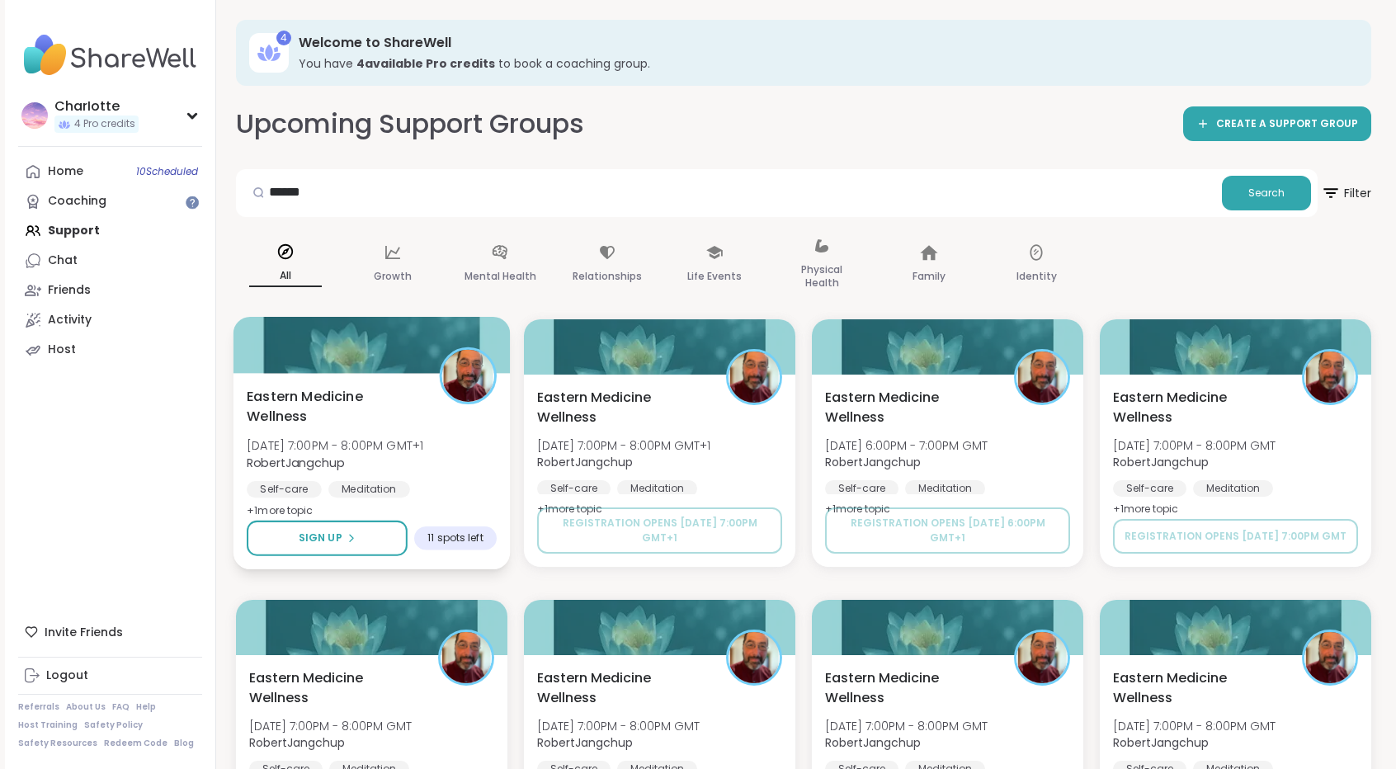
click at [390, 367] on div at bounding box center [372, 345] width 277 height 56
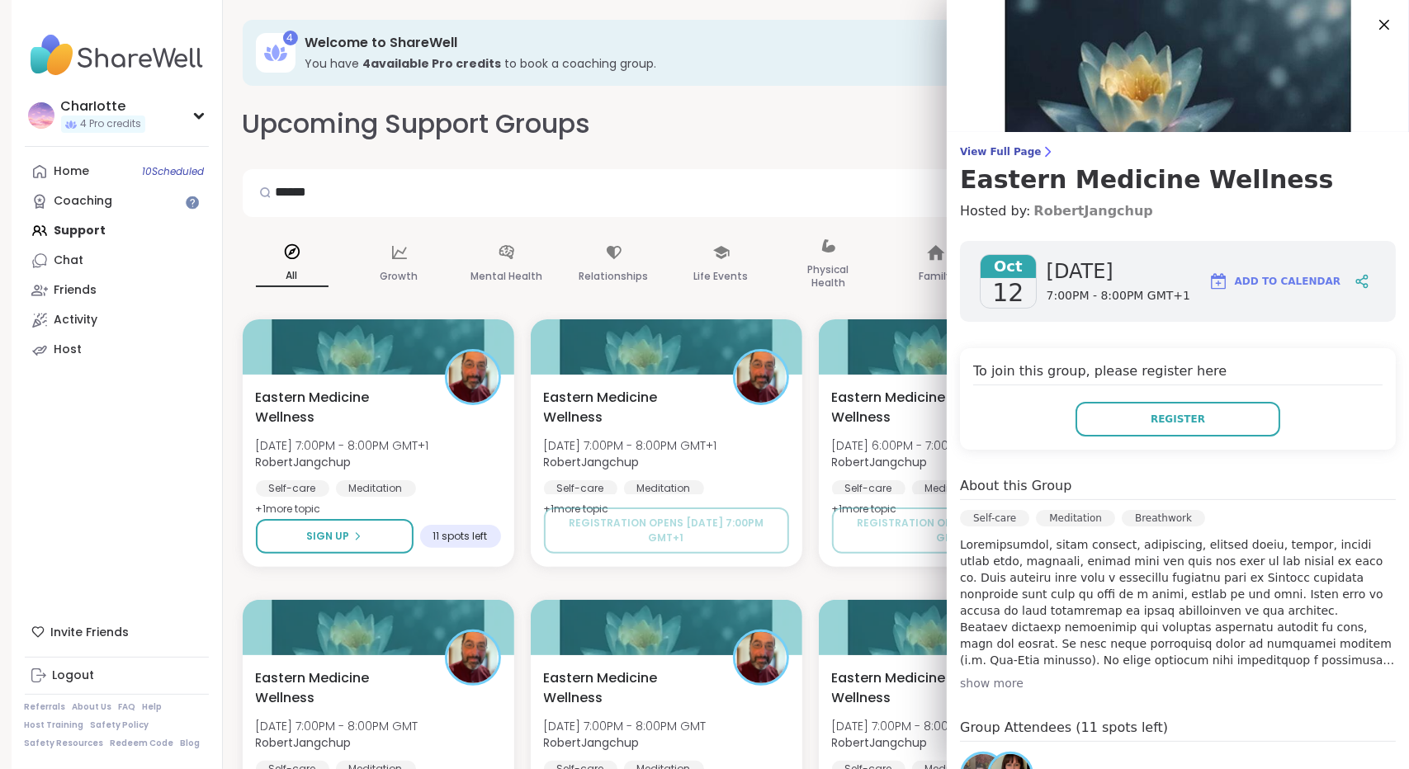
click at [1094, 208] on link "RobertJangchup" at bounding box center [1092, 211] width 119 height 20
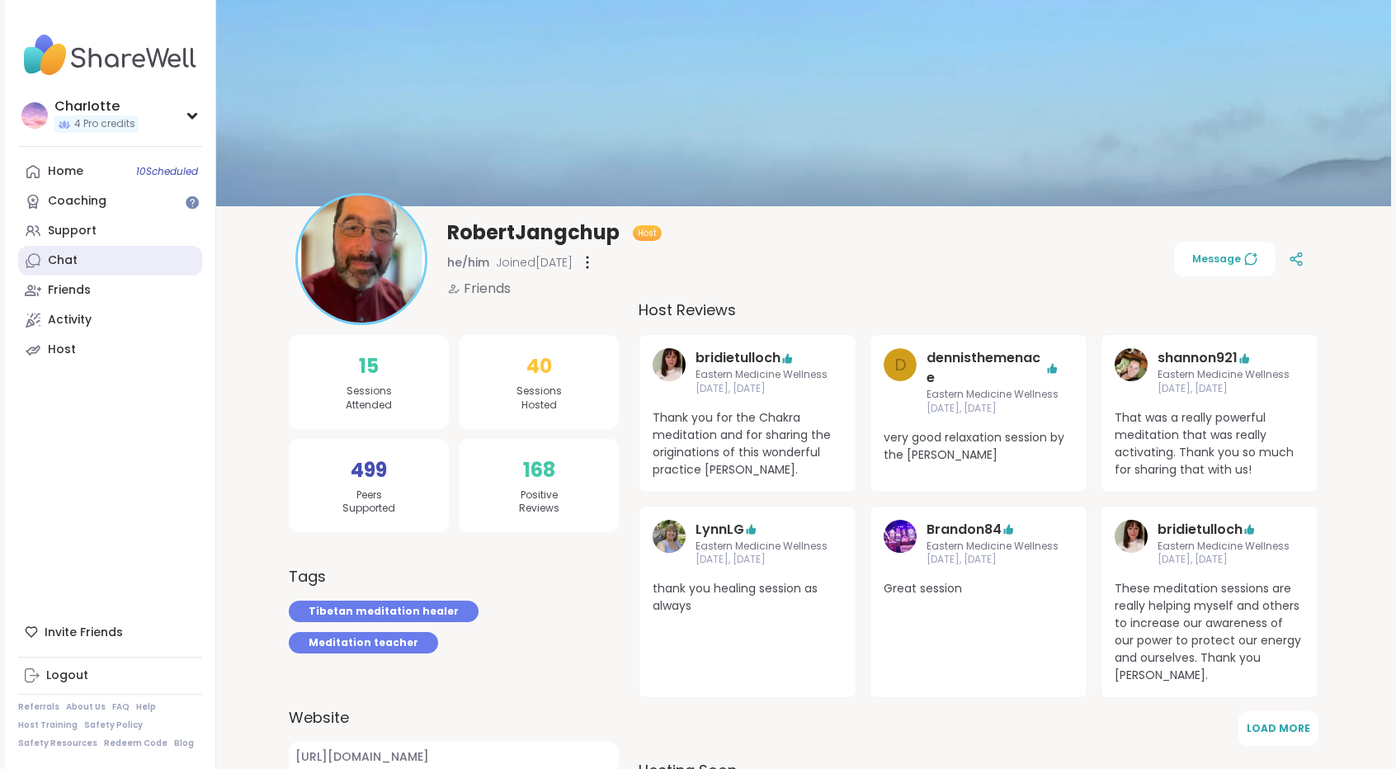
click at [91, 262] on link "Chat" at bounding box center [110, 261] width 184 height 30
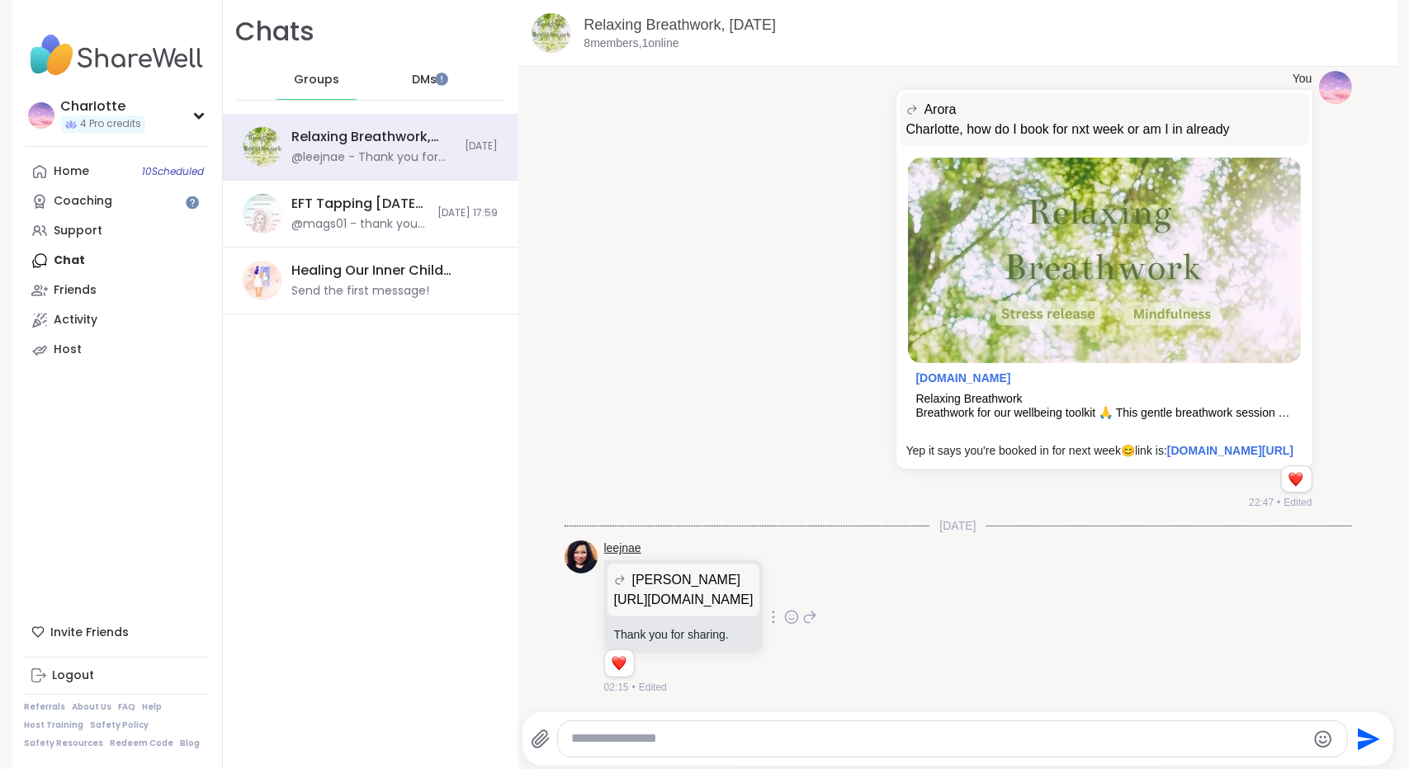
click at [607, 541] on link "leejnae" at bounding box center [622, 549] width 37 height 17
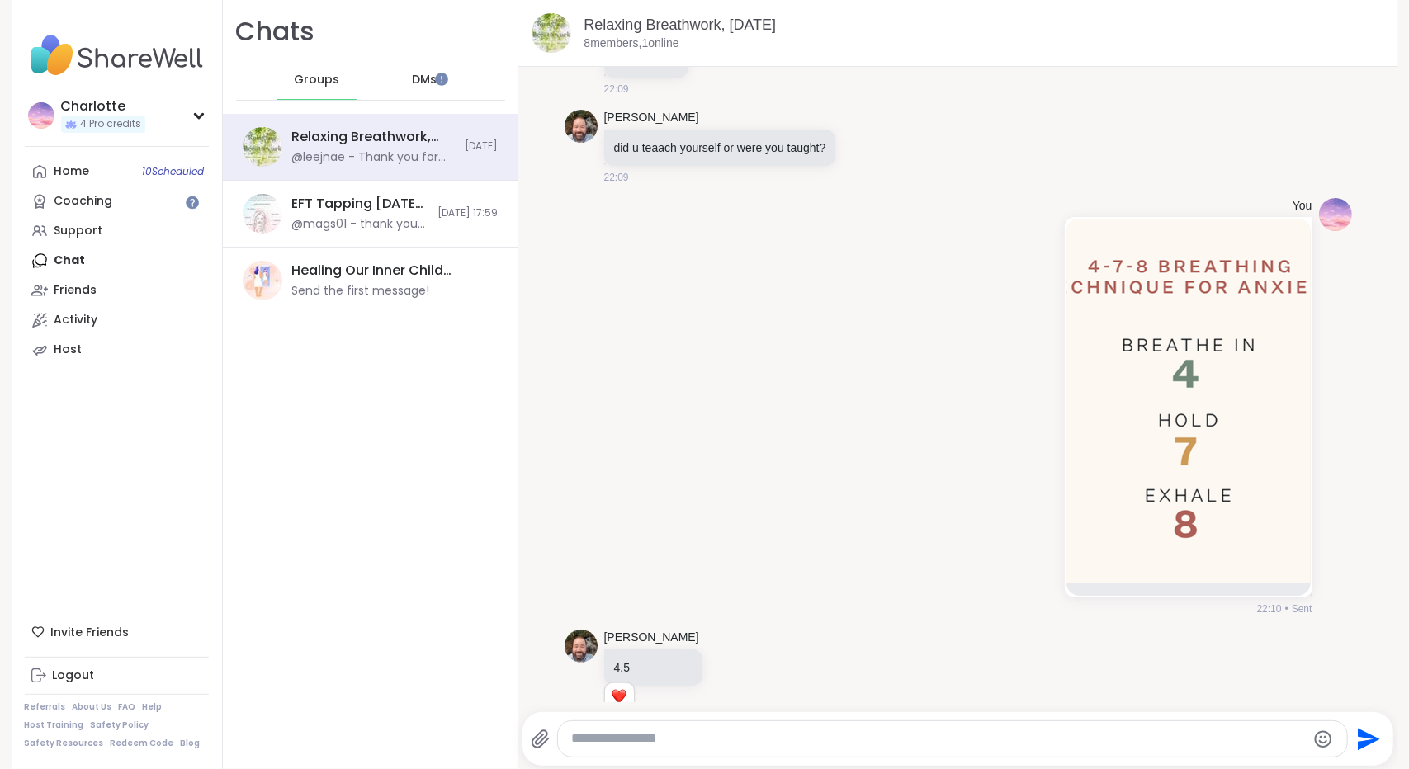
scroll to position [7923, 0]
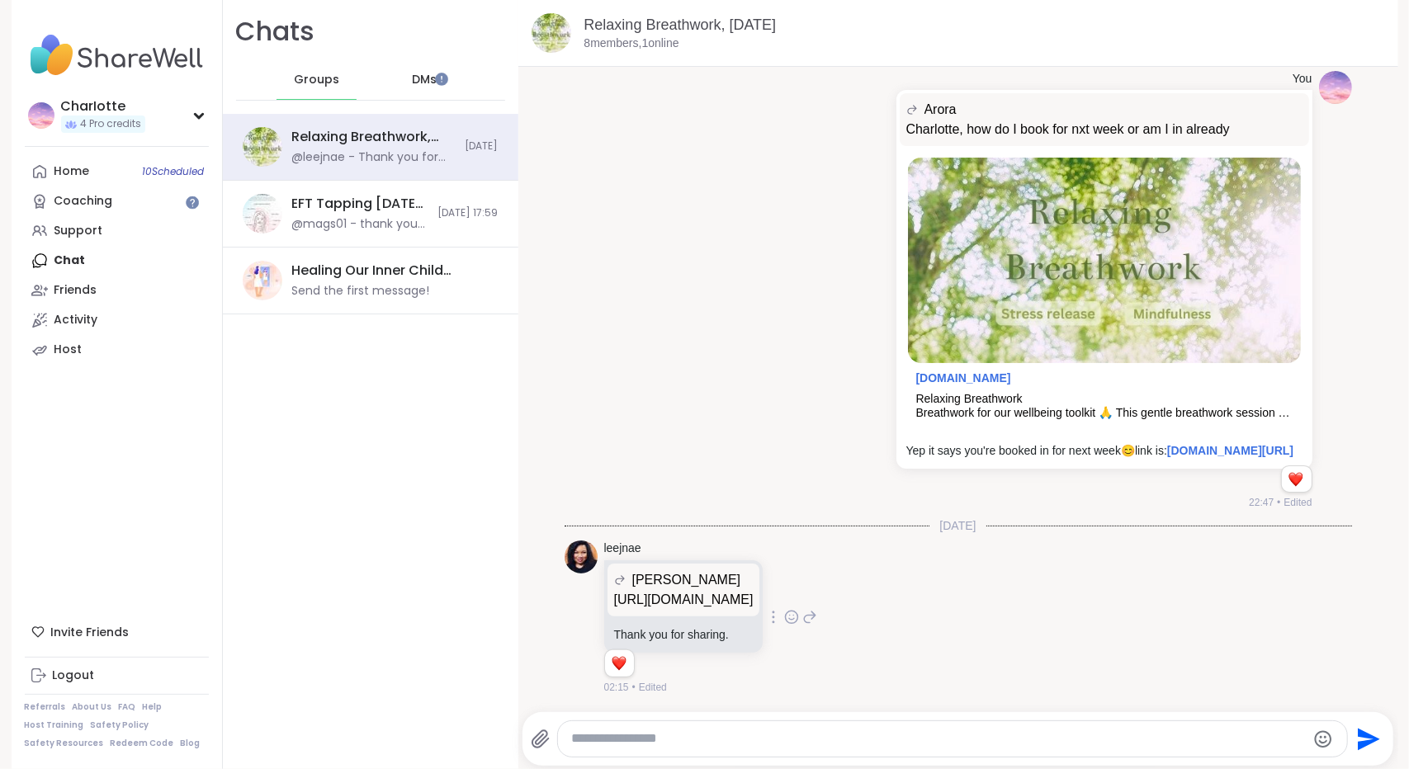
click at [753, 590] on p "[URL][DOMAIN_NAME]" at bounding box center [683, 600] width 139 height 20
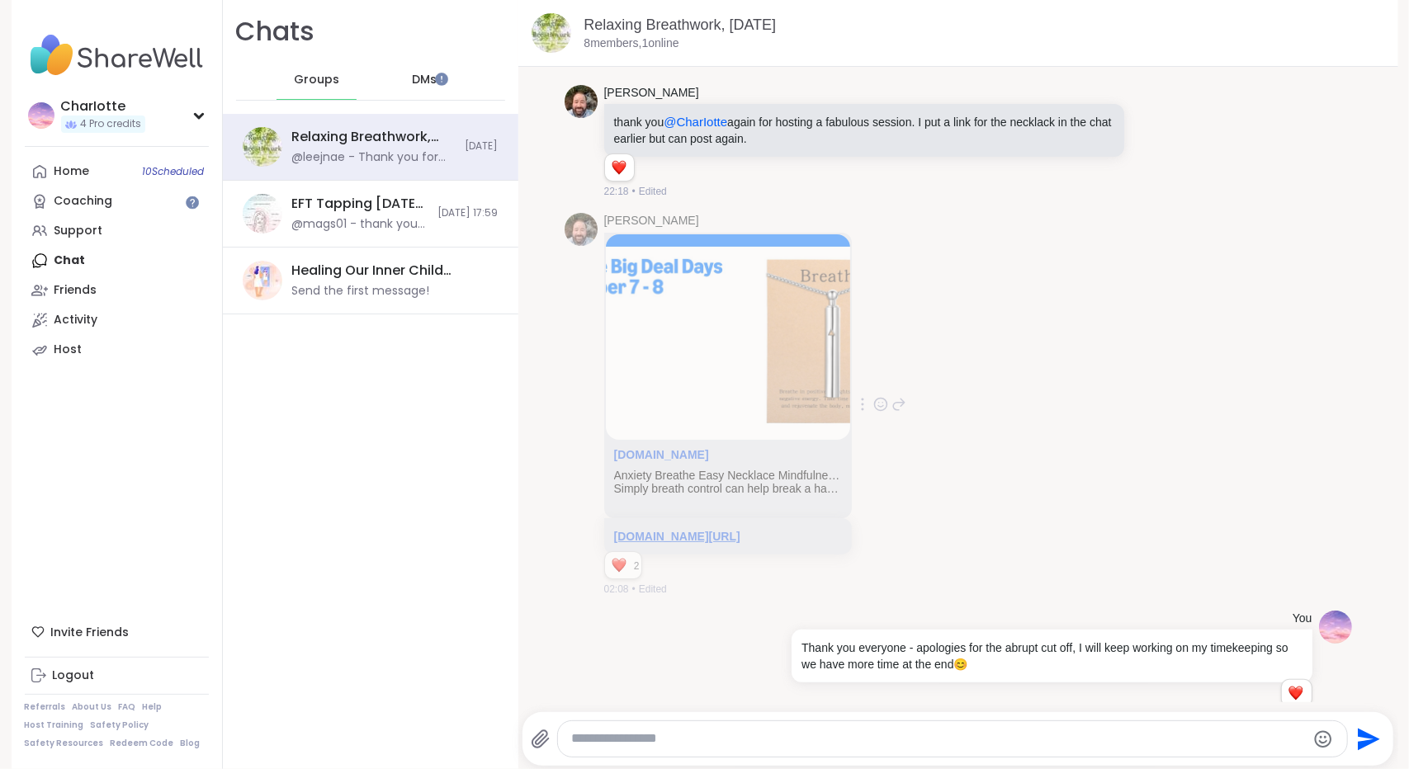
click at [740, 530] on link "[DOMAIN_NAME][URL]" at bounding box center [677, 536] width 126 height 13
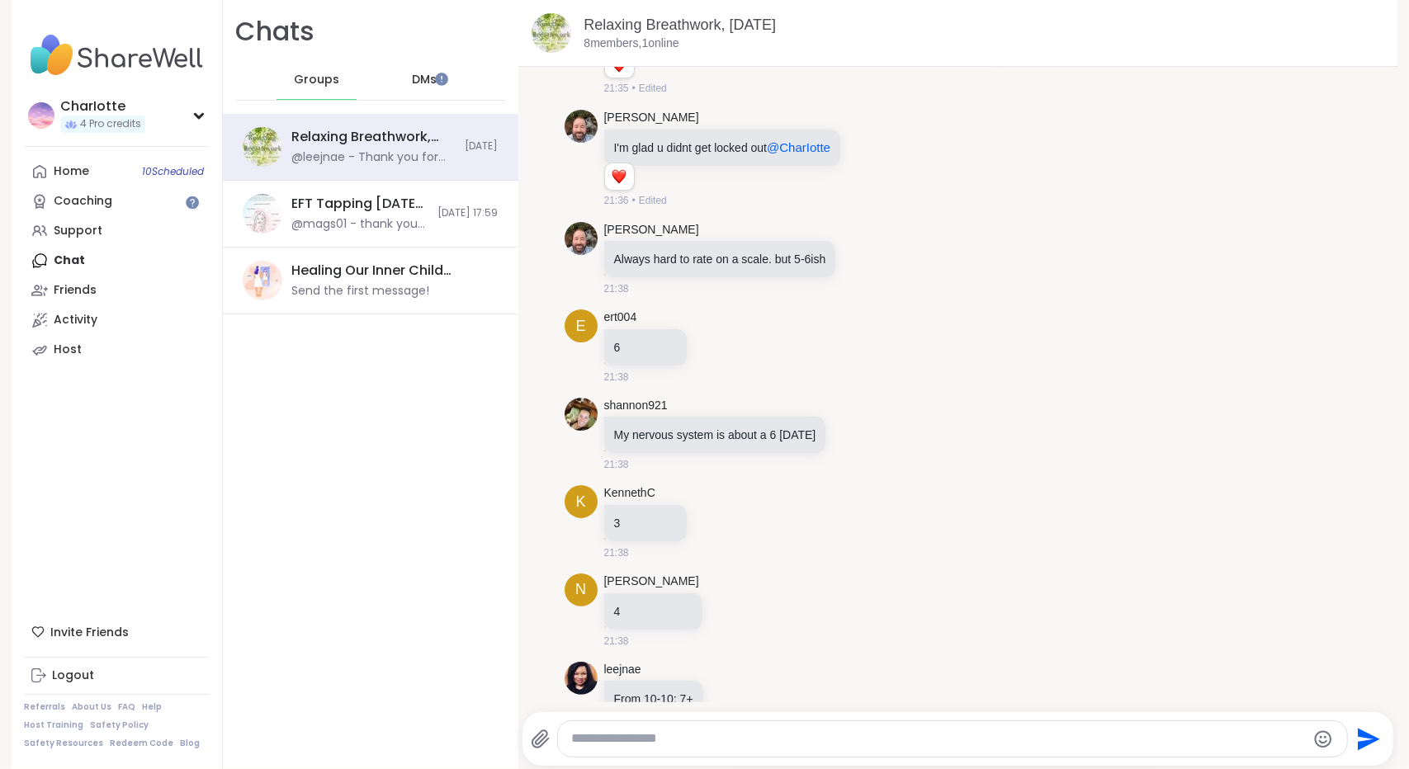
scroll to position [0, 0]
